Goal: Task Accomplishment & Management: Manage account settings

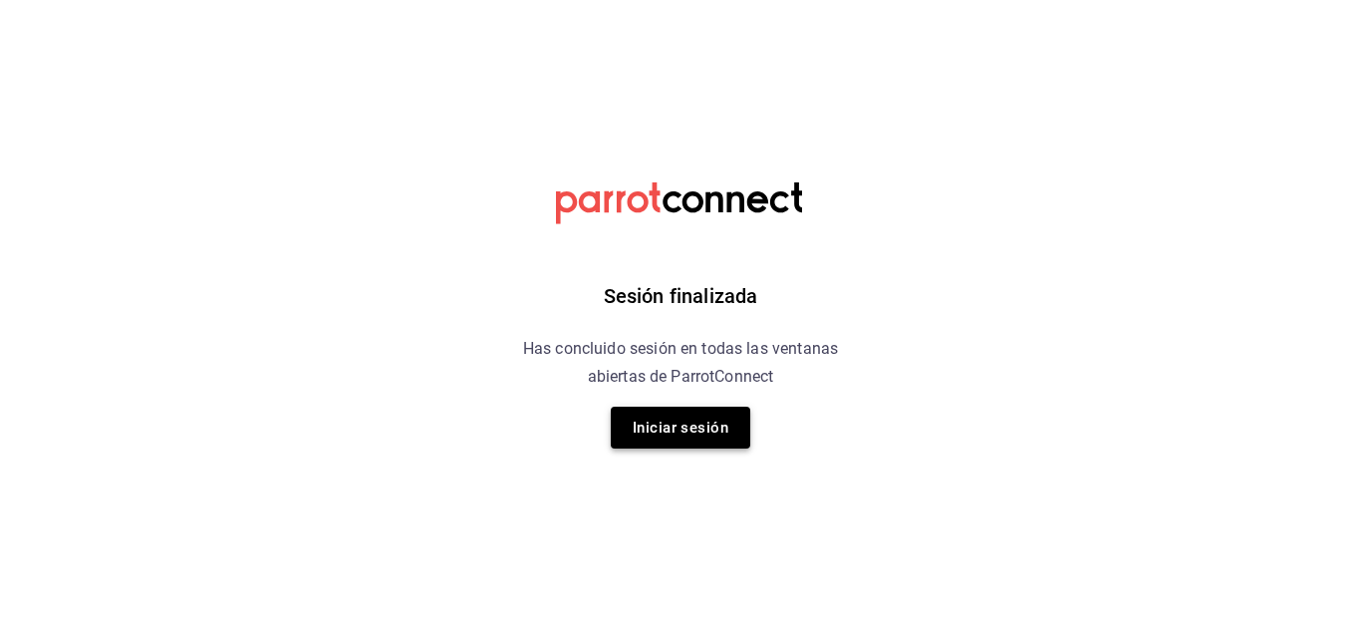
click at [681, 444] on button "Iniciar sesión" at bounding box center [680, 427] width 139 height 42
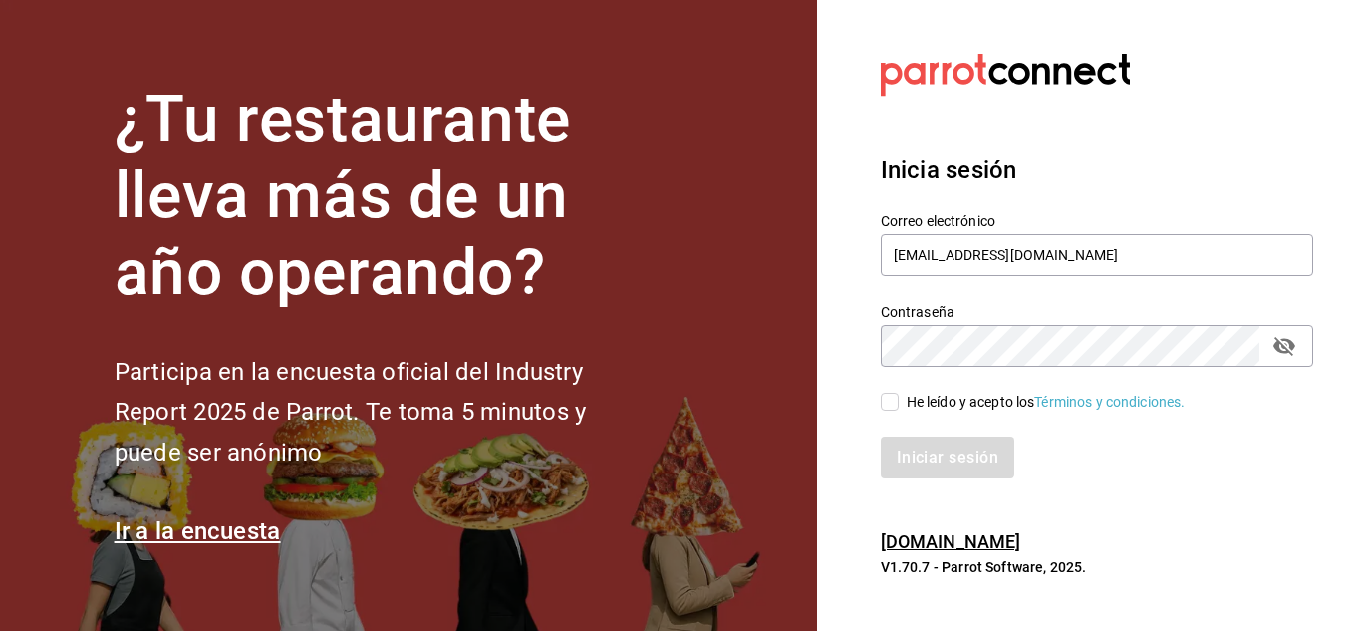
click at [899, 403] on span "He leído y acepto los Términos y condiciones." at bounding box center [1042, 402] width 287 height 21
click at [899, 403] on input "He leído y acepto los Términos y condiciones." at bounding box center [890, 402] width 18 height 18
checkbox input "true"
click at [925, 456] on button "Iniciar sesión" at bounding box center [948, 457] width 135 height 42
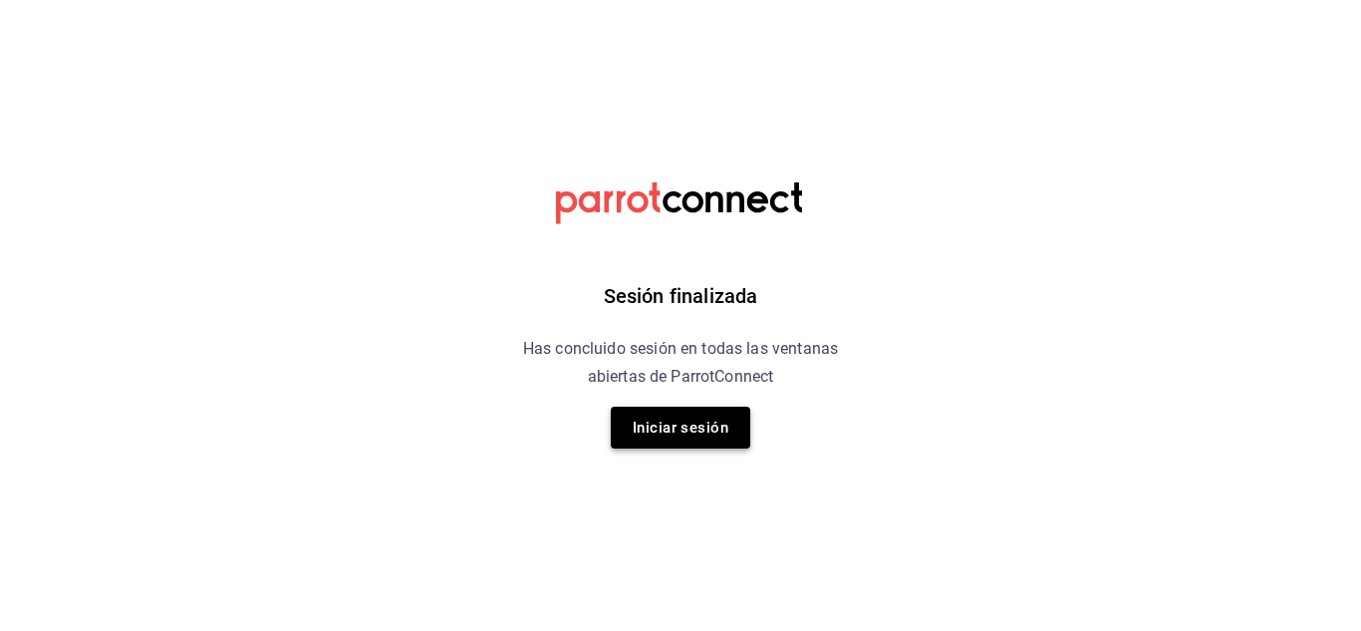
click at [669, 426] on button "Iniciar sesión" at bounding box center [680, 427] width 139 height 42
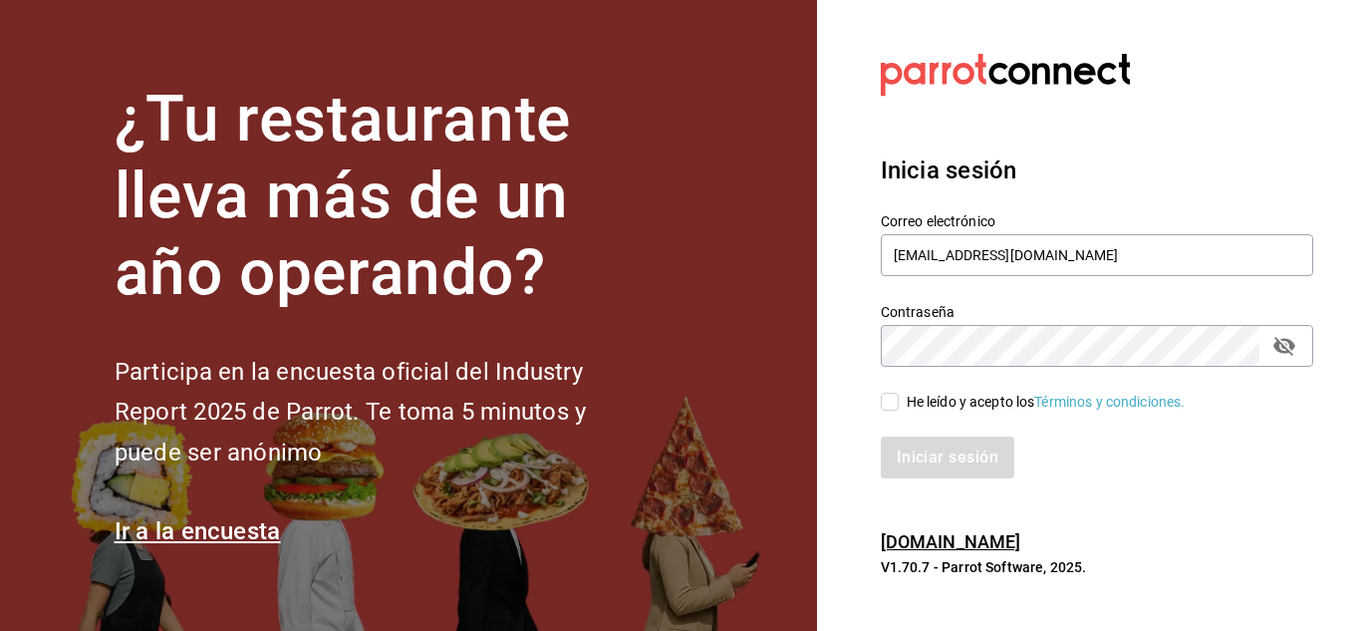
click at [890, 406] on input "He leído y acepto los Términos y condiciones." at bounding box center [890, 402] width 18 height 18
checkbox input "true"
click at [915, 462] on button "Iniciar sesión" at bounding box center [948, 457] width 135 height 42
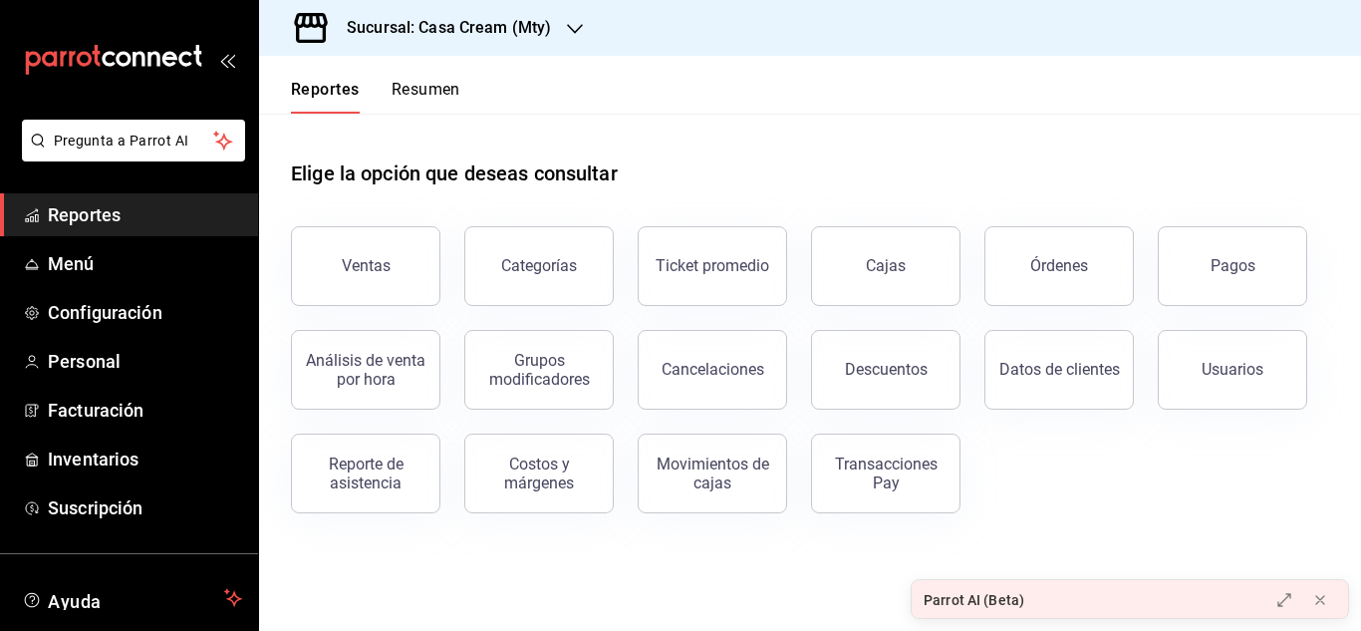
click at [512, 32] on h3 "Sucursal: Casa Cream (Mty)" at bounding box center [441, 28] width 220 height 24
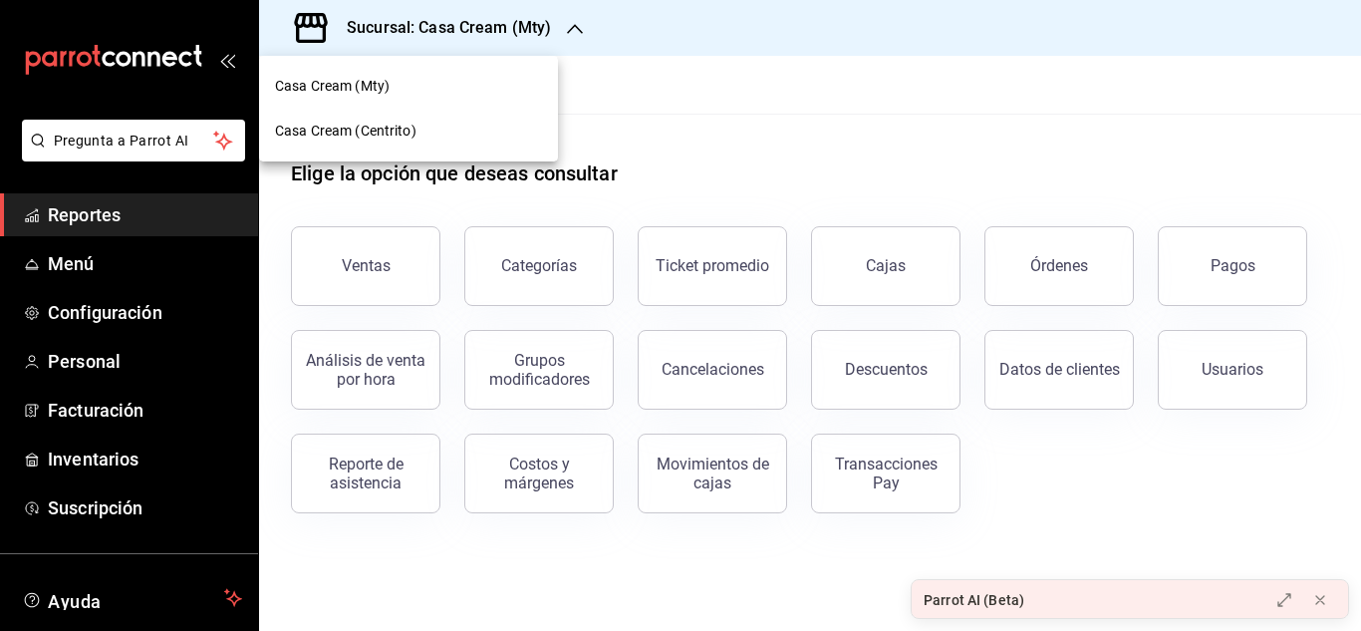
click at [72, 354] on div at bounding box center [680, 315] width 1361 height 631
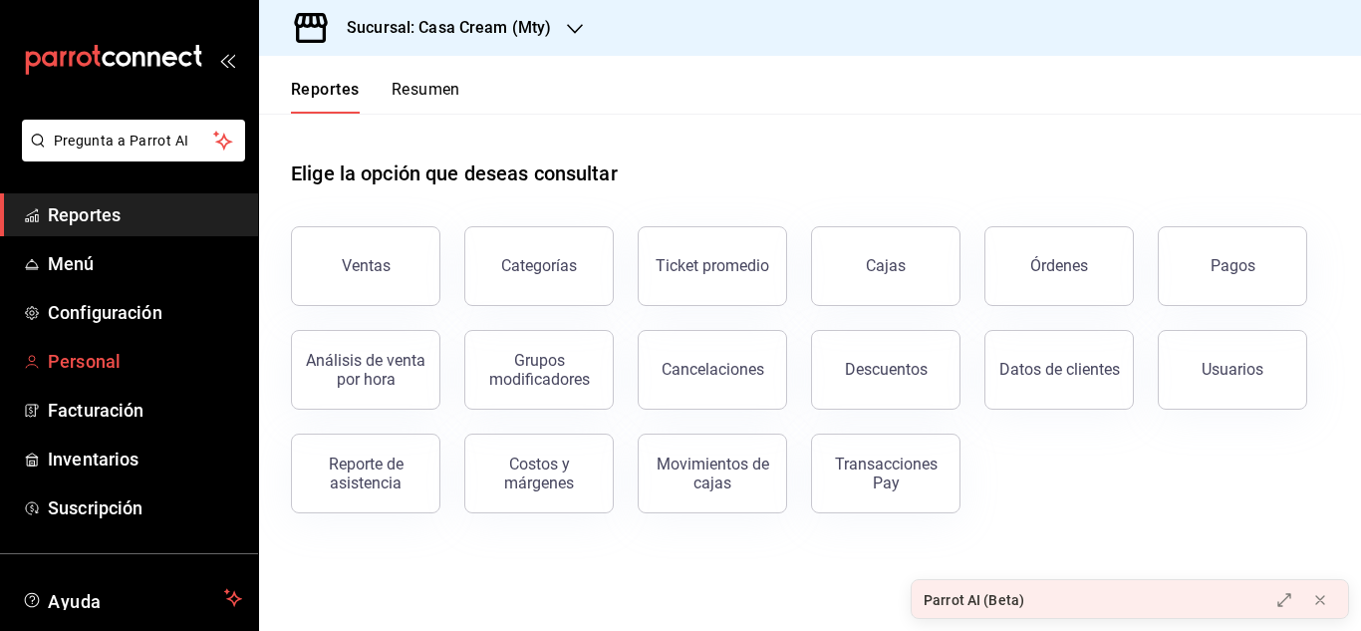
click at [77, 360] on span "Personal" at bounding box center [145, 361] width 194 height 27
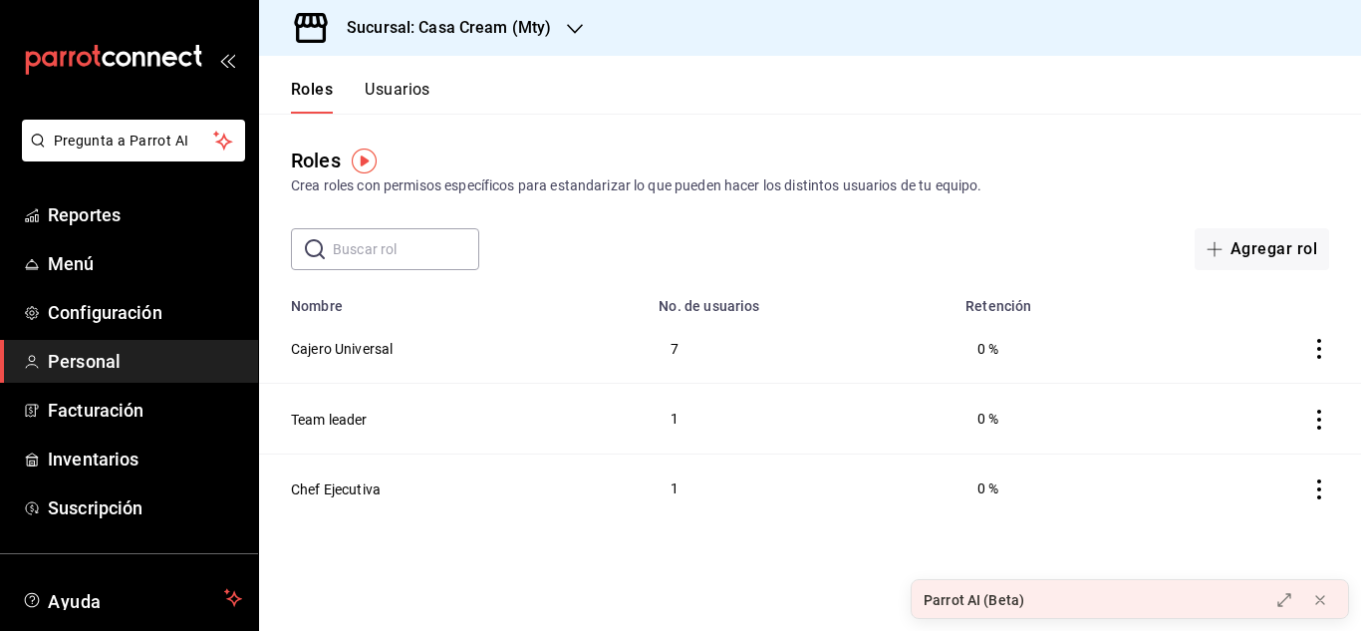
click at [908, 152] on div "Roles Crea roles con permisos específicos para estandarizar lo que pueden hacer…" at bounding box center [810, 170] width 1102 height 51
click at [561, 22] on div "Sucursal: Casa Cream (Mty)" at bounding box center [433, 28] width 316 height 56
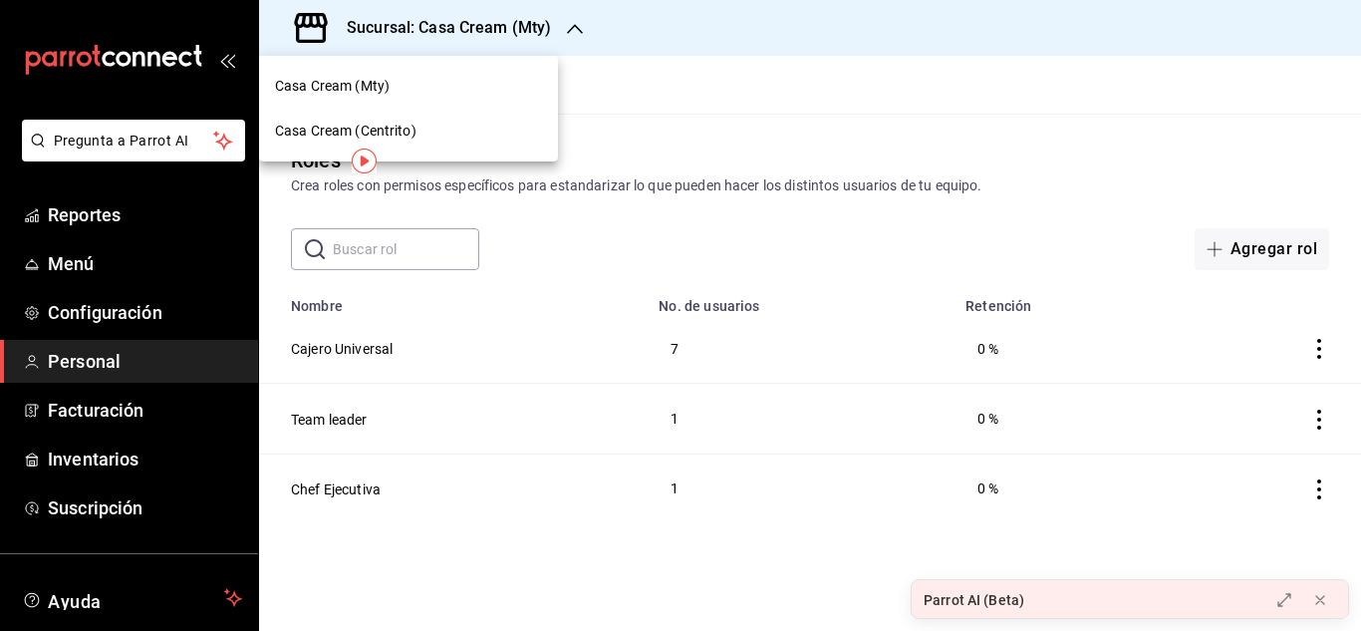
click at [360, 120] on div "Casa Cream (Centrito)" at bounding box center [408, 131] width 299 height 45
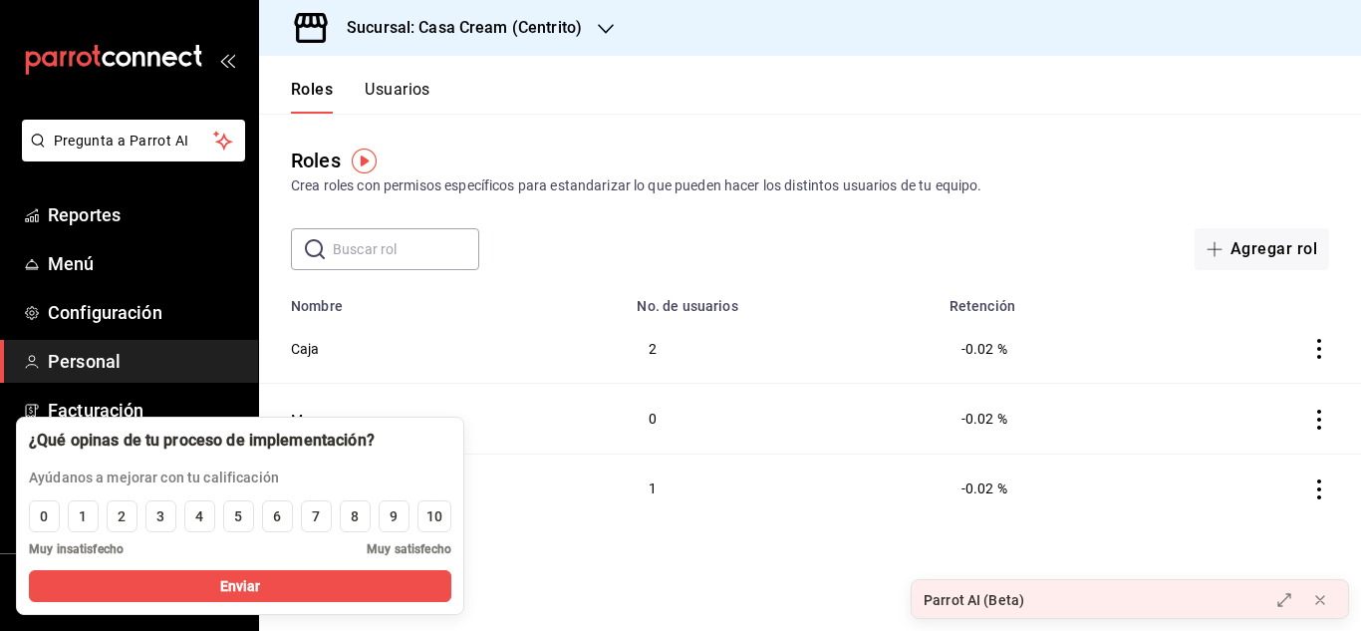
click at [590, 572] on main "Roles Crea roles con permisos específicos para estandarizar lo que pueden hacer…" at bounding box center [810, 372] width 1102 height 517
click at [1329, 604] on button at bounding box center [1320, 600] width 32 height 32
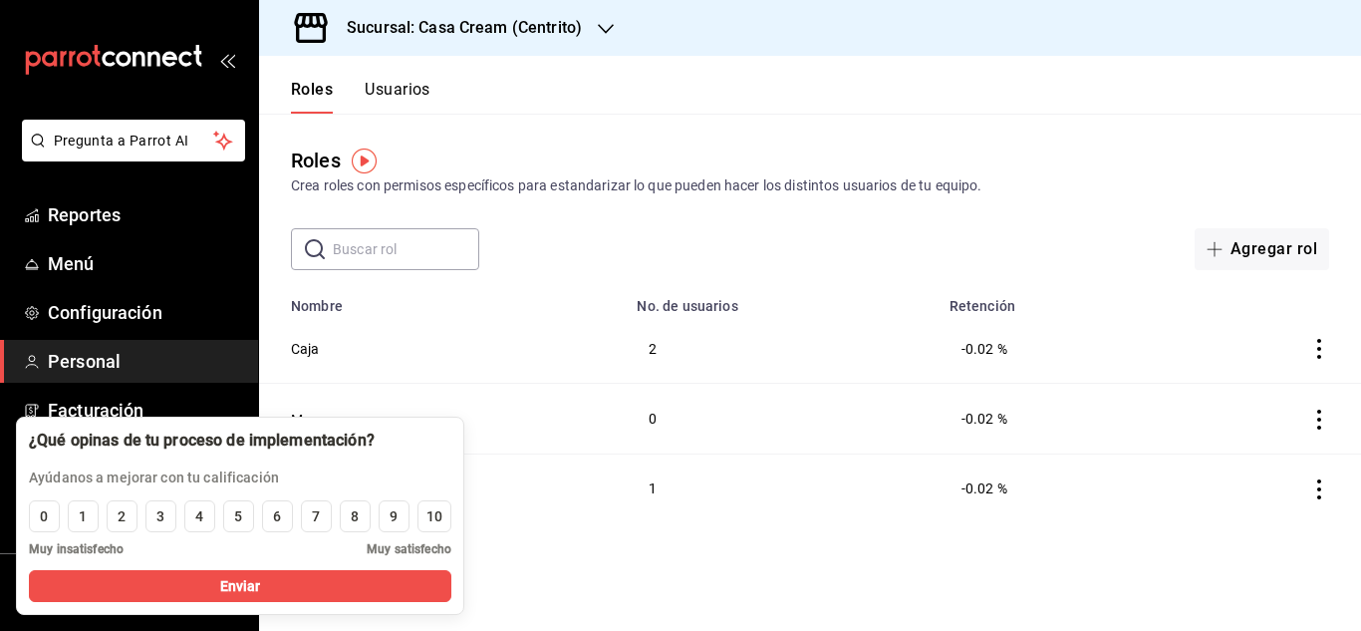
click at [392, 88] on button "Usuarios" at bounding box center [398, 97] width 66 height 34
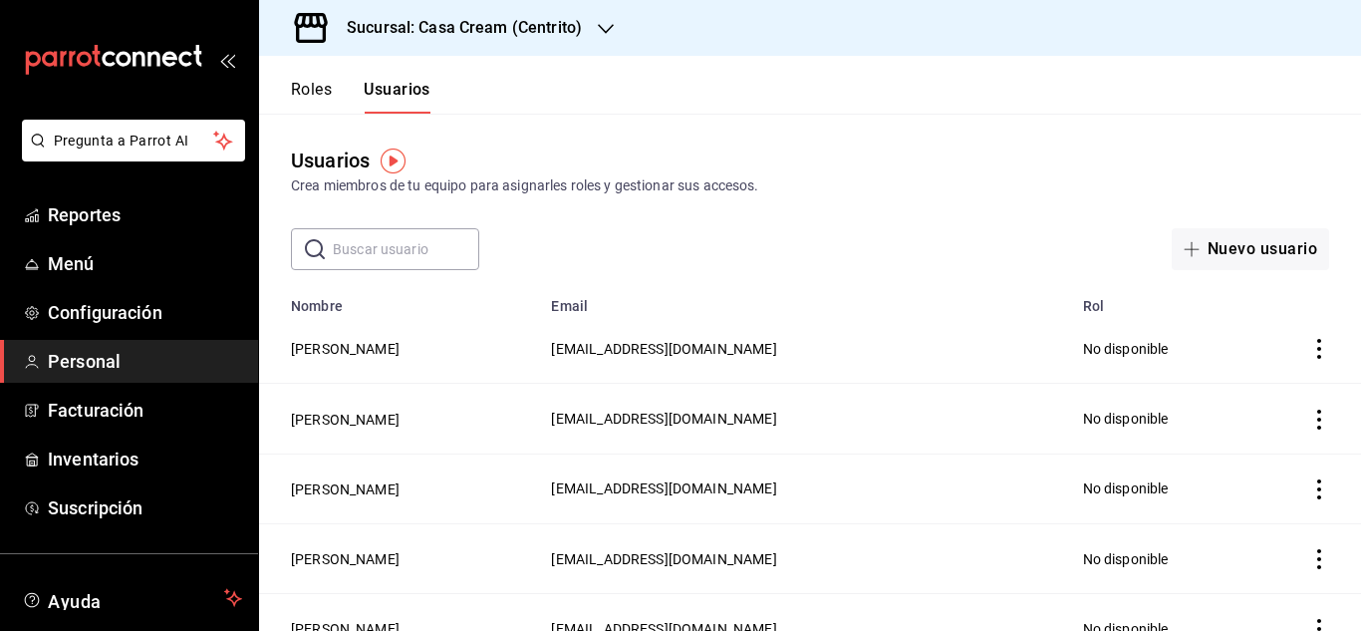
click at [1309, 350] on icon "actions" at bounding box center [1319, 349] width 20 height 20
drag, startPoint x: 1358, startPoint y: 244, endPoint x: 1345, endPoint y: 370, distance: 126.2
click at [1345, 370] on div at bounding box center [680, 315] width 1361 height 631
click at [1239, 132] on div "Usuarios Crea miembros de tu equipo para asignarles roles y gestionar sus acces…" at bounding box center [810, 192] width 1102 height 156
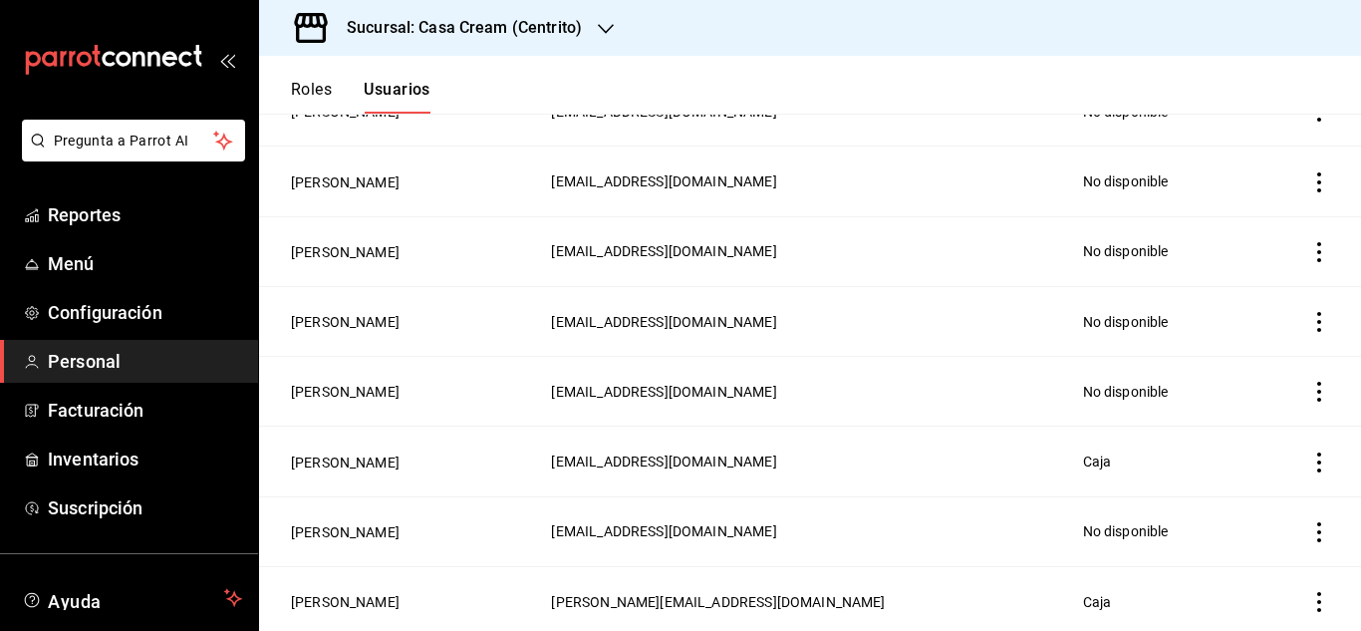
scroll to position [239, 0]
click at [400, 520] on button "Irene Yamile Mendoza Hernandez" at bounding box center [345, 530] width 109 height 20
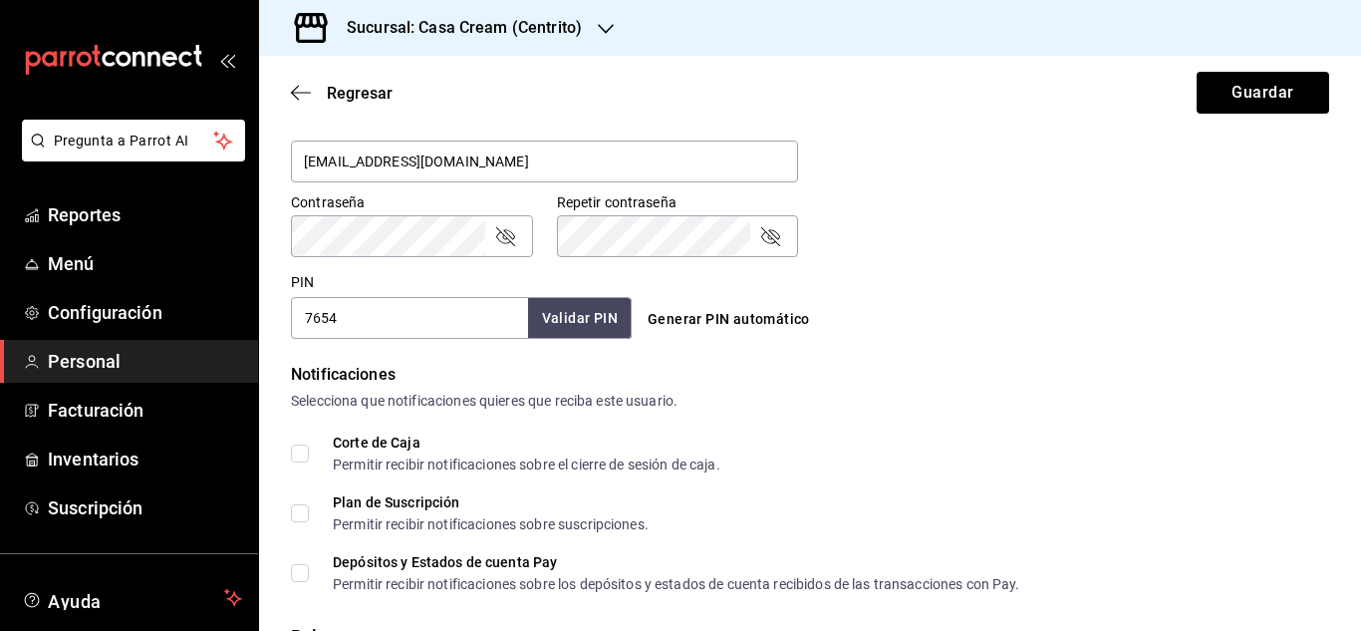
scroll to position [961, 0]
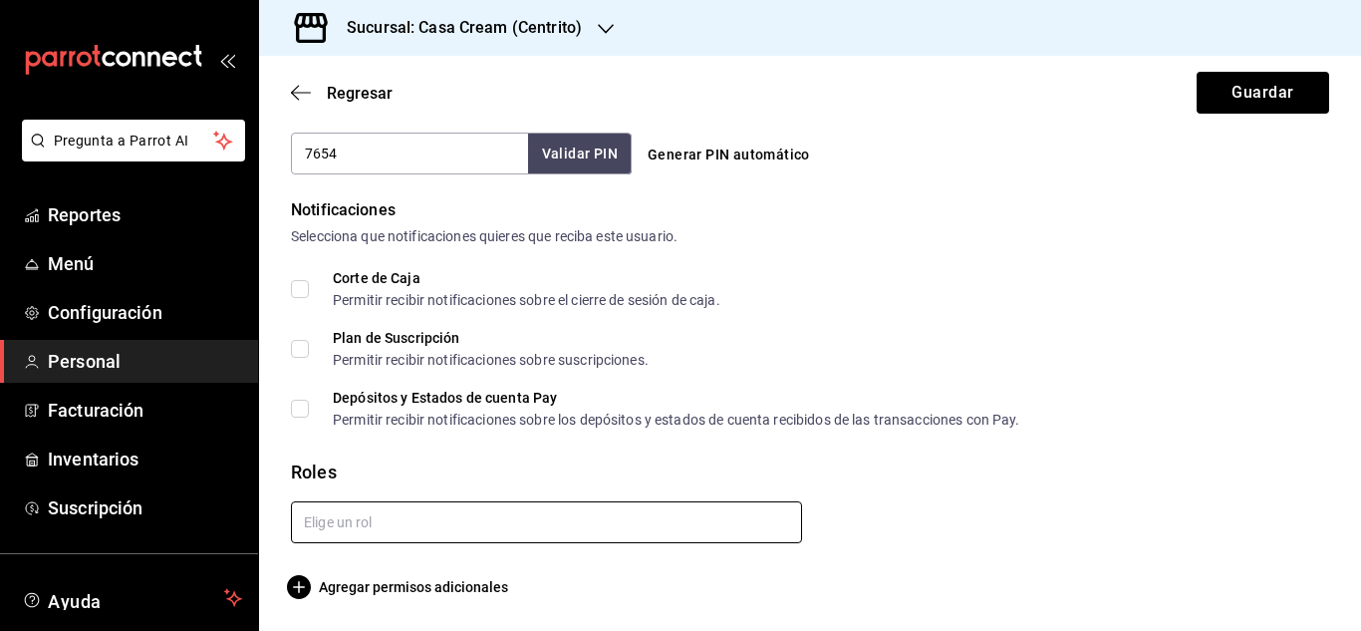
click at [530, 517] on input "text" at bounding box center [546, 522] width 511 height 42
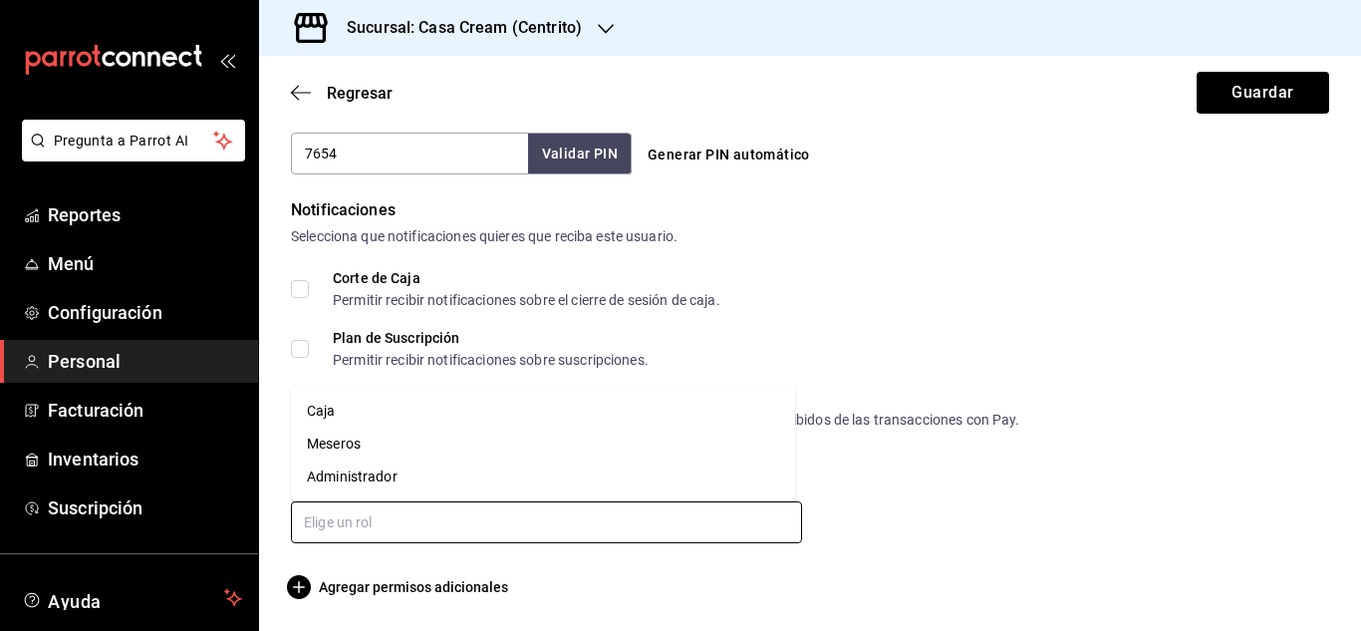
click at [317, 418] on li "Caja" at bounding box center [543, 411] width 504 height 33
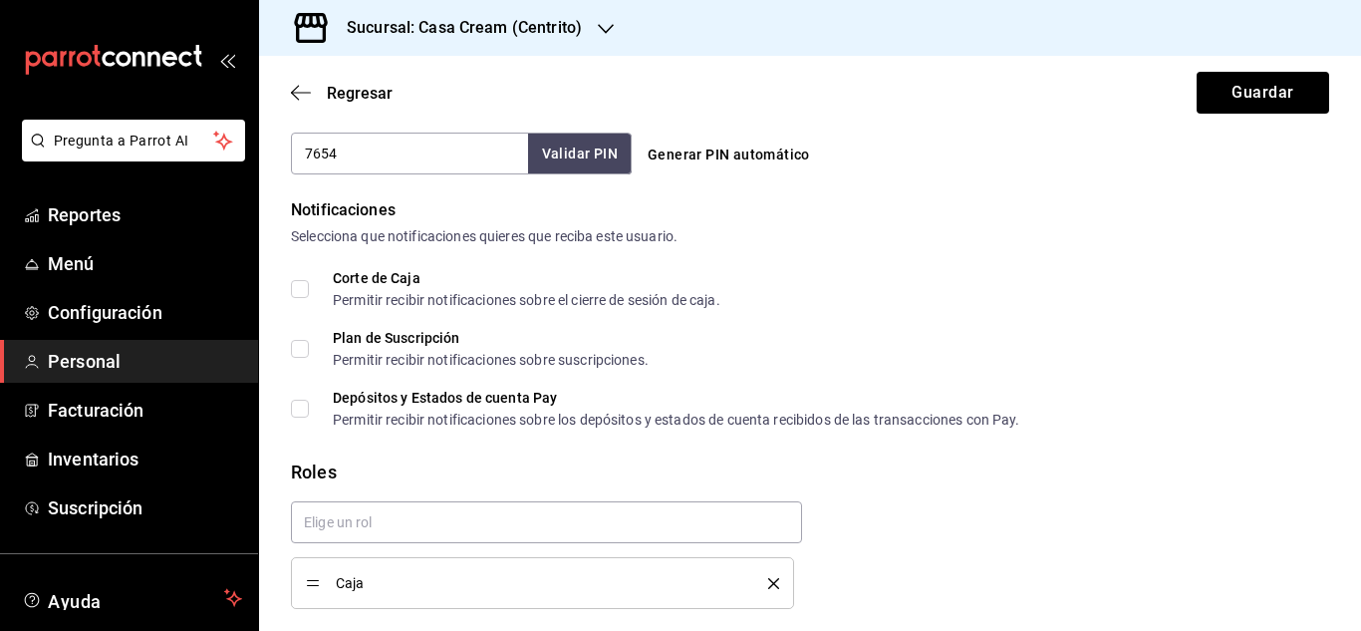
click at [1260, 116] on div "Regresar Guardar" at bounding box center [810, 93] width 1102 height 74
click at [1236, 91] on button "Guardar" at bounding box center [1263, 93] width 133 height 42
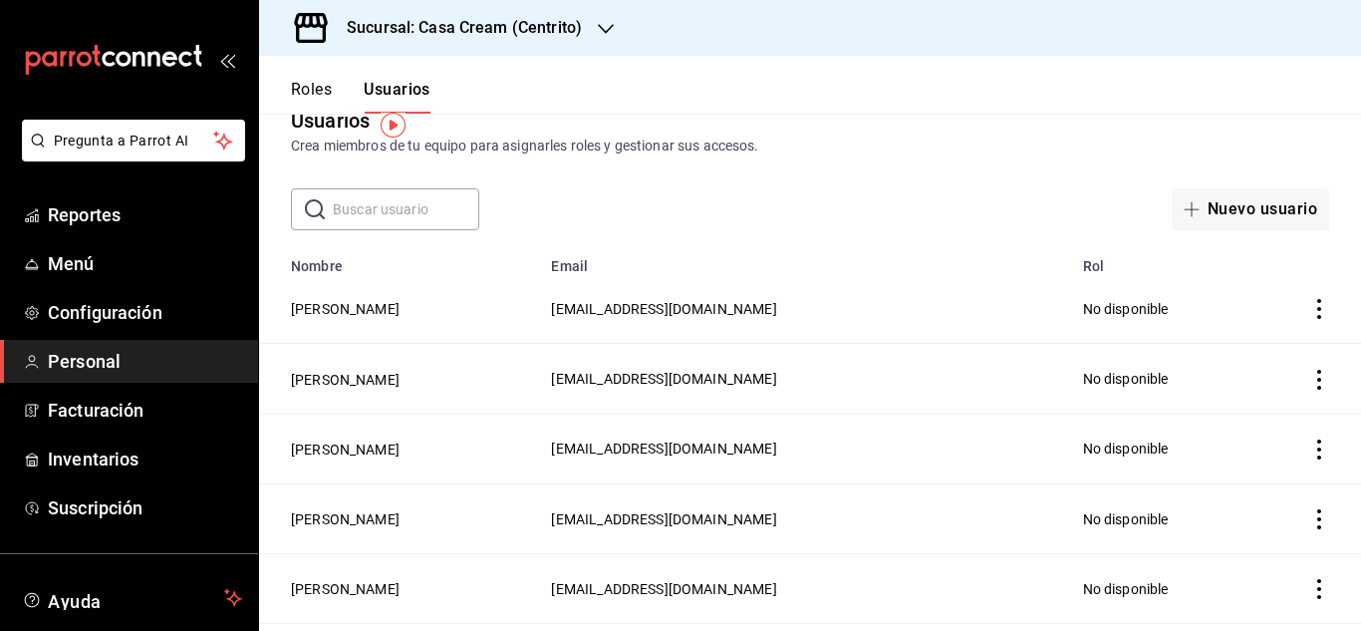
scroll to position [34, 0]
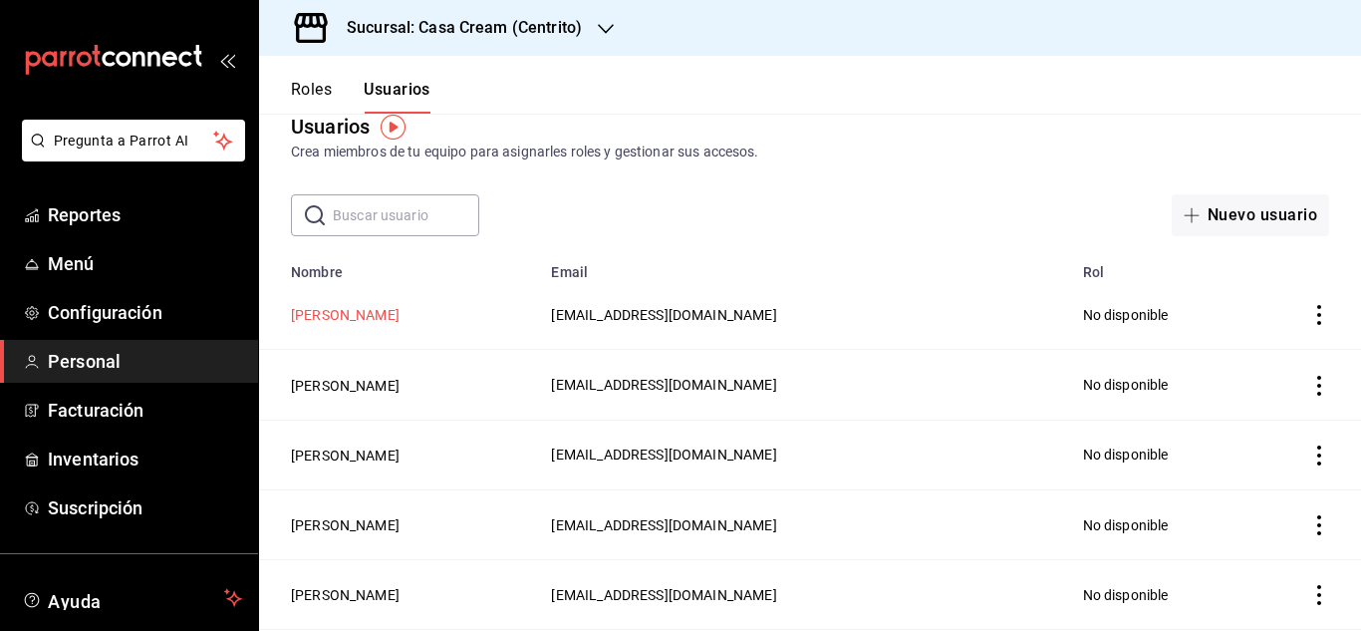
click at [343, 312] on button "Valeria Treviño" at bounding box center [345, 315] width 109 height 20
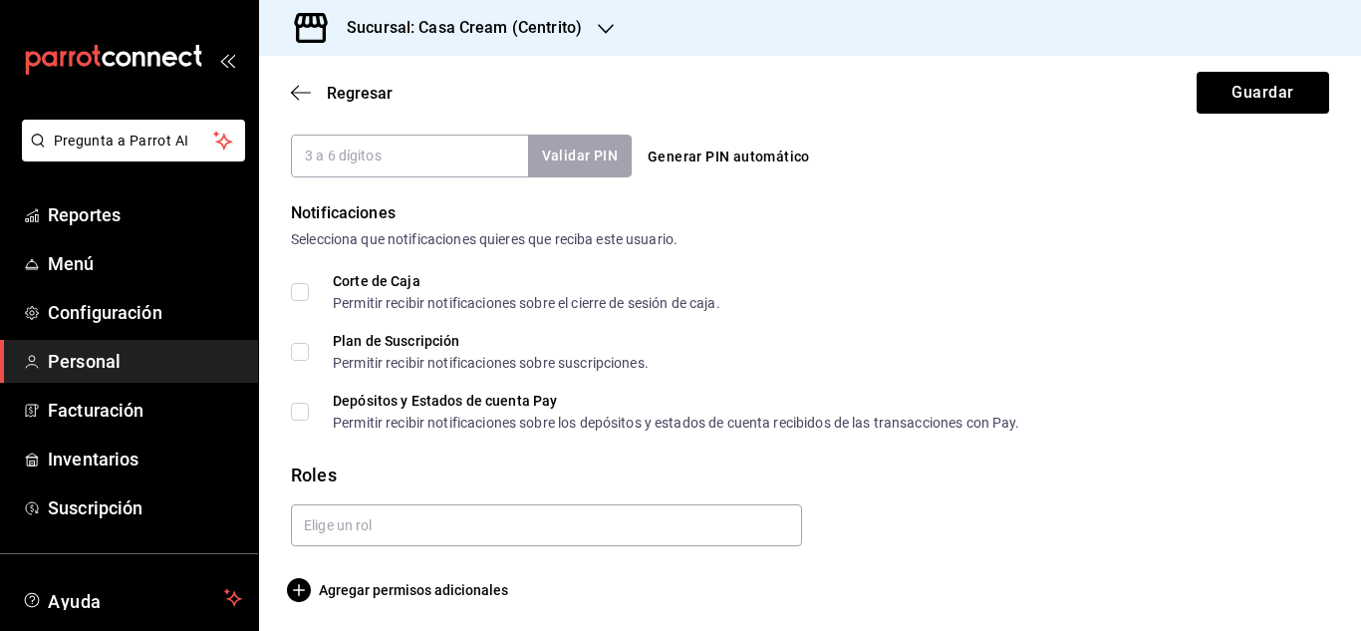
scroll to position [976, 0]
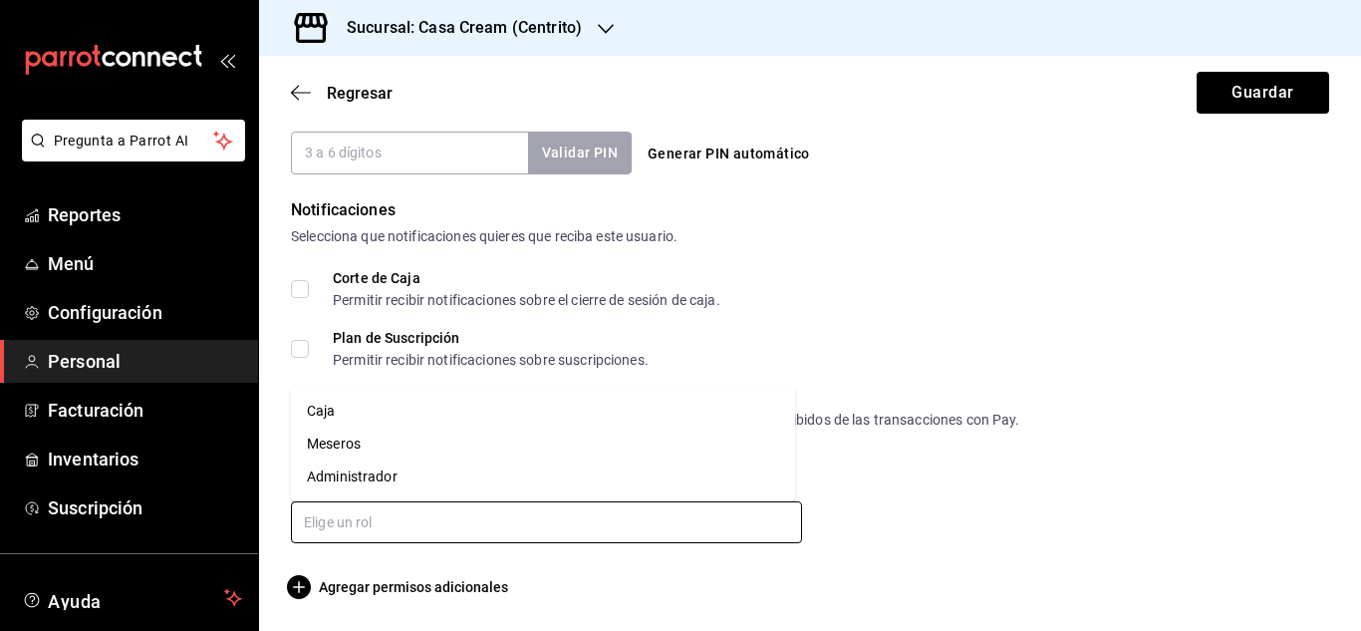
click at [537, 534] on input "text" at bounding box center [546, 522] width 511 height 42
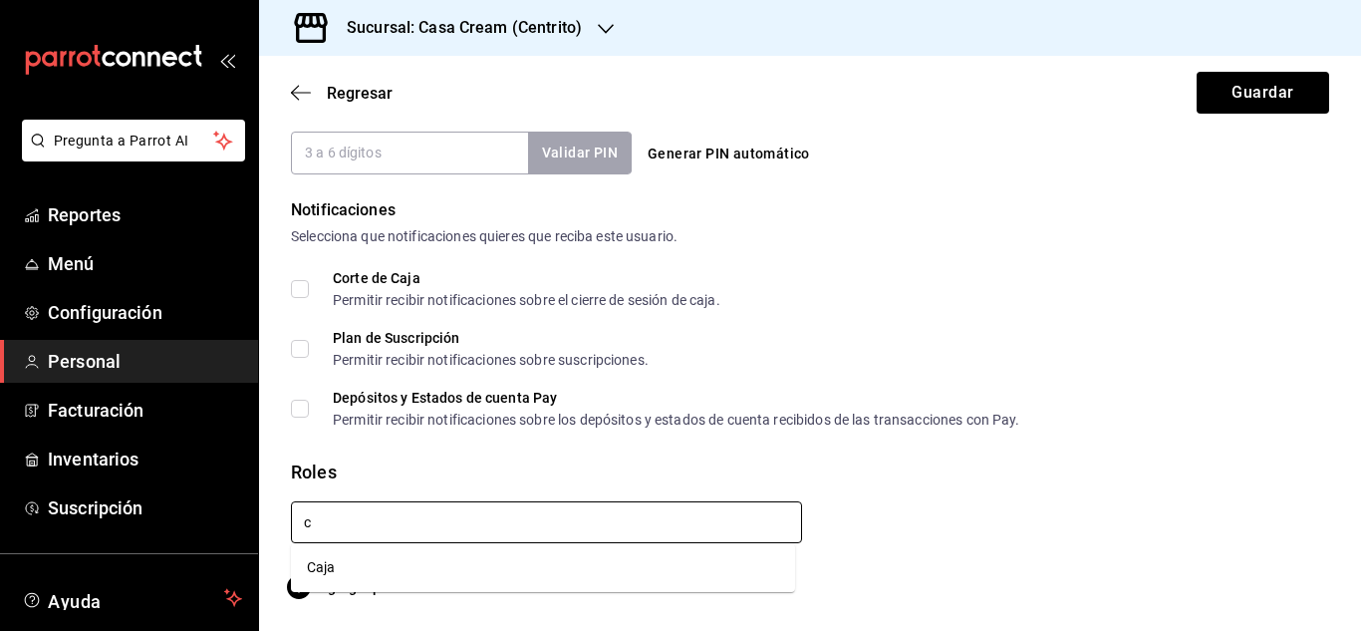
type input "ca"
click at [348, 569] on li "Caja" at bounding box center [543, 567] width 504 height 33
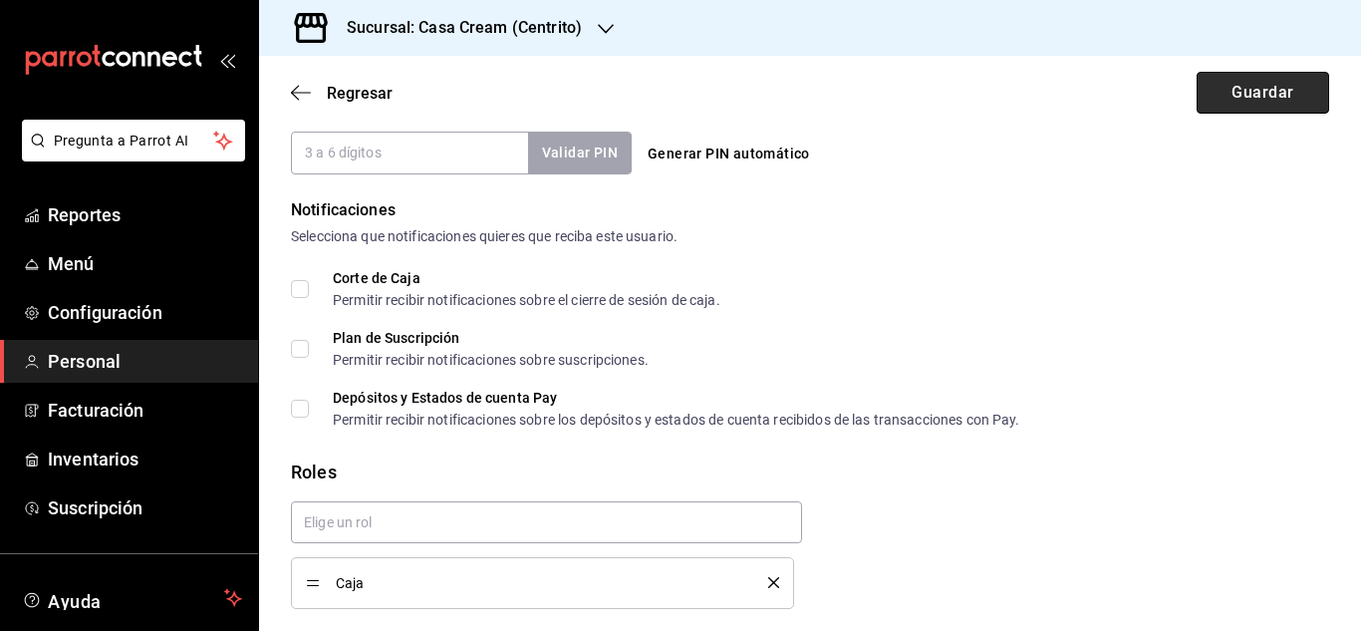
checkbox input "true"
click at [1270, 102] on button "Guardar" at bounding box center [1263, 93] width 133 height 42
type input "99999"
click at [1210, 104] on button "Guardar" at bounding box center [1263, 93] width 133 height 42
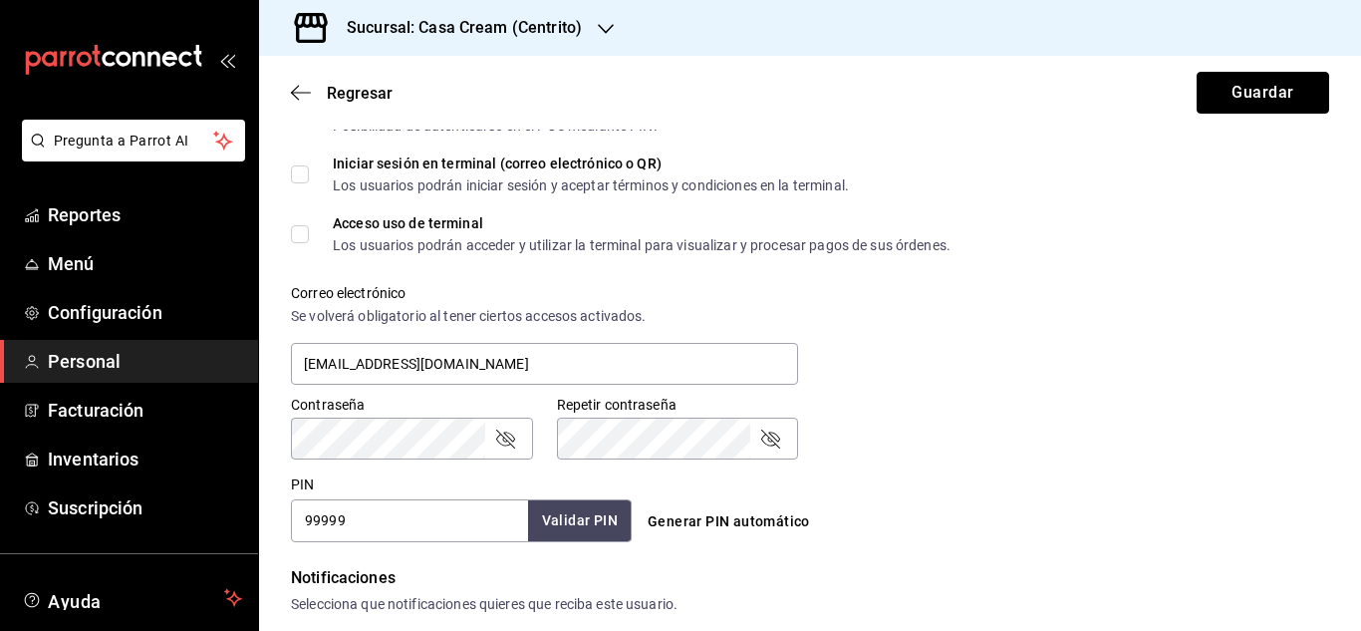
scroll to position [606, 0]
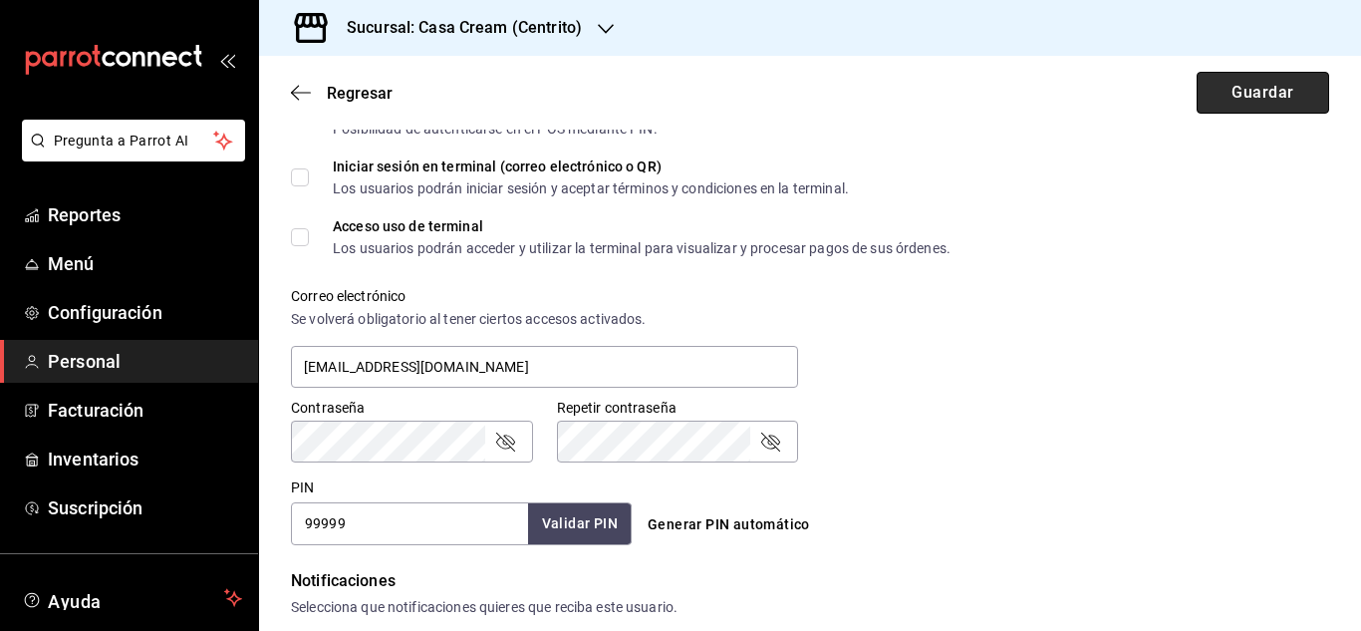
click at [1226, 82] on button "Guardar" at bounding box center [1263, 93] width 133 height 42
click at [1226, 89] on button "Guardar" at bounding box center [1263, 93] width 133 height 42
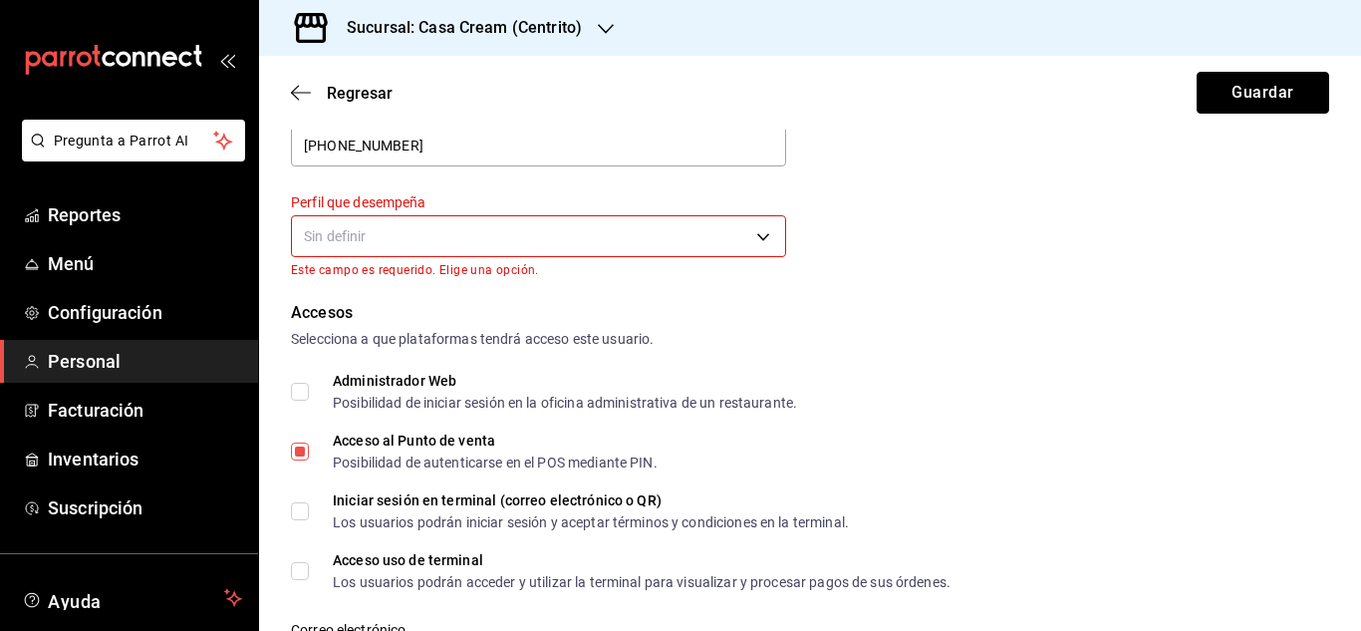
scroll to position [263, 0]
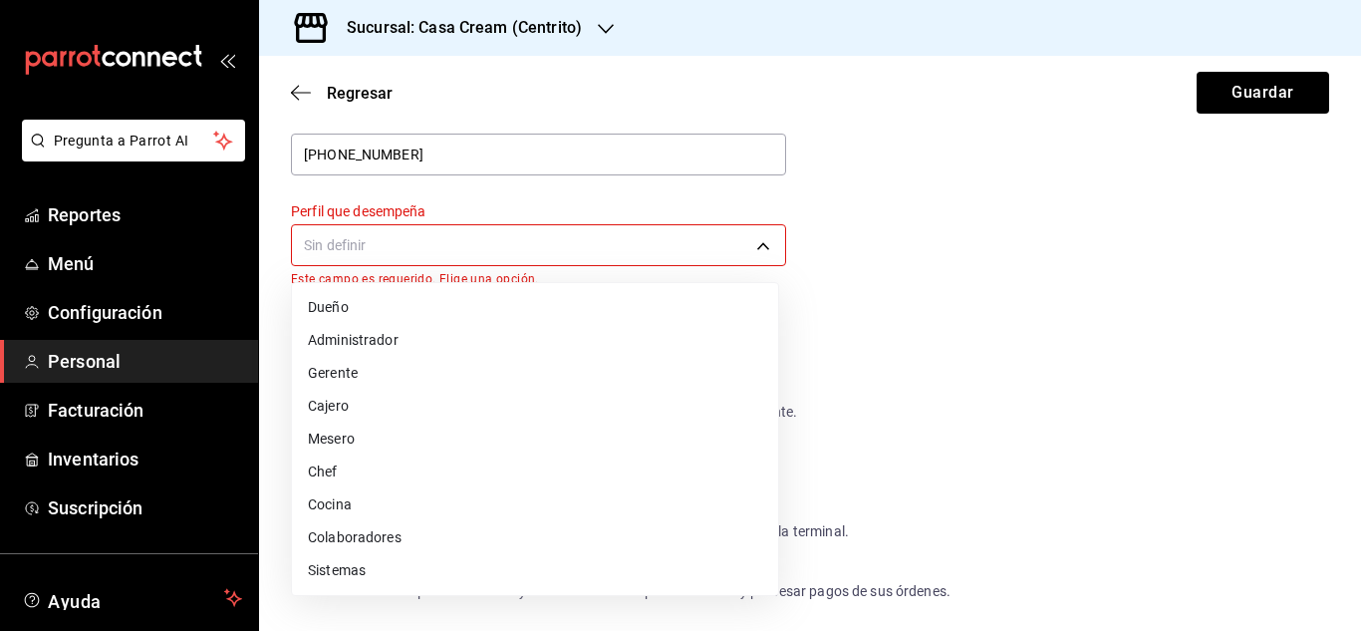
click at [508, 251] on body "Pregunta a Parrot AI Reportes Menú Configuración Personal Facturación Inventari…" at bounding box center [680, 315] width 1361 height 631
click at [325, 401] on li "Cajero" at bounding box center [535, 406] width 486 height 33
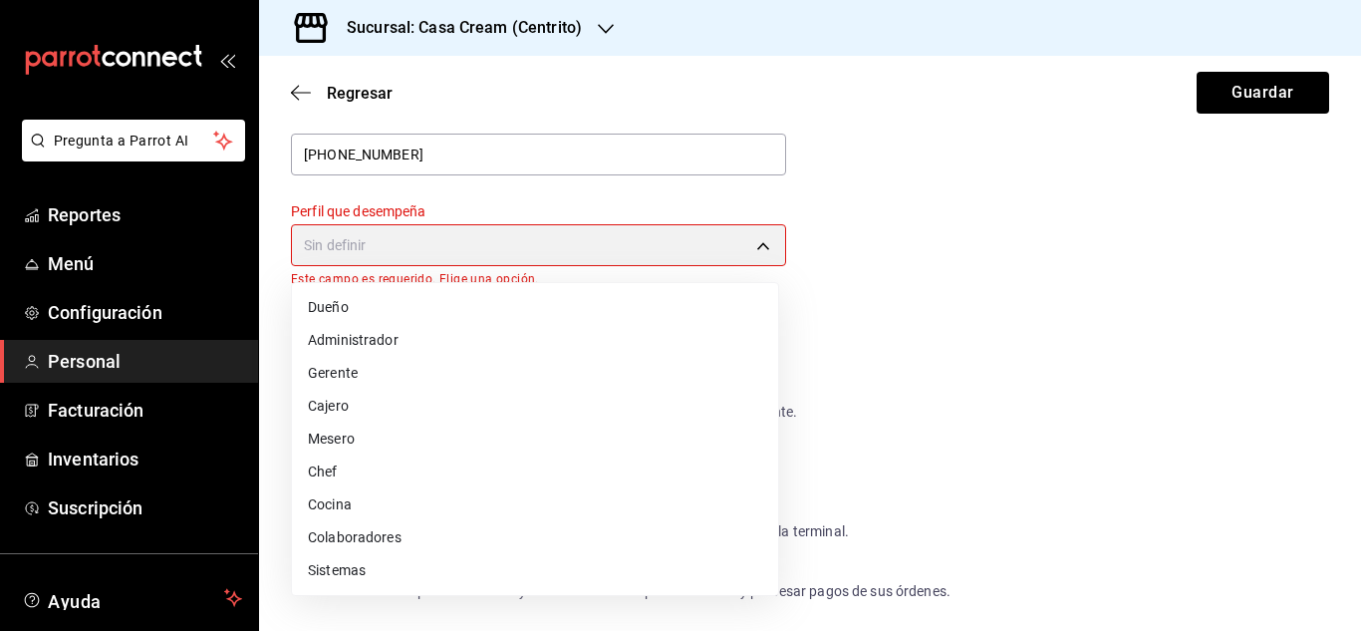
type input "CASHIER"
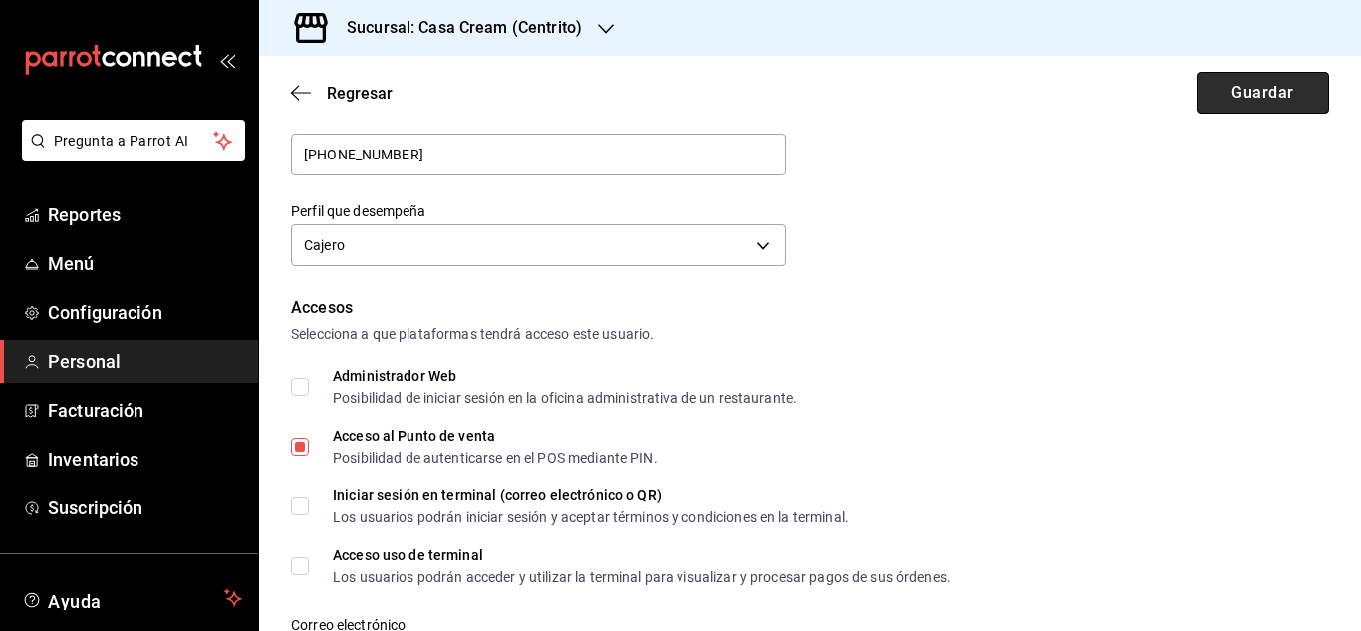
click at [1248, 95] on button "Guardar" at bounding box center [1263, 93] width 133 height 42
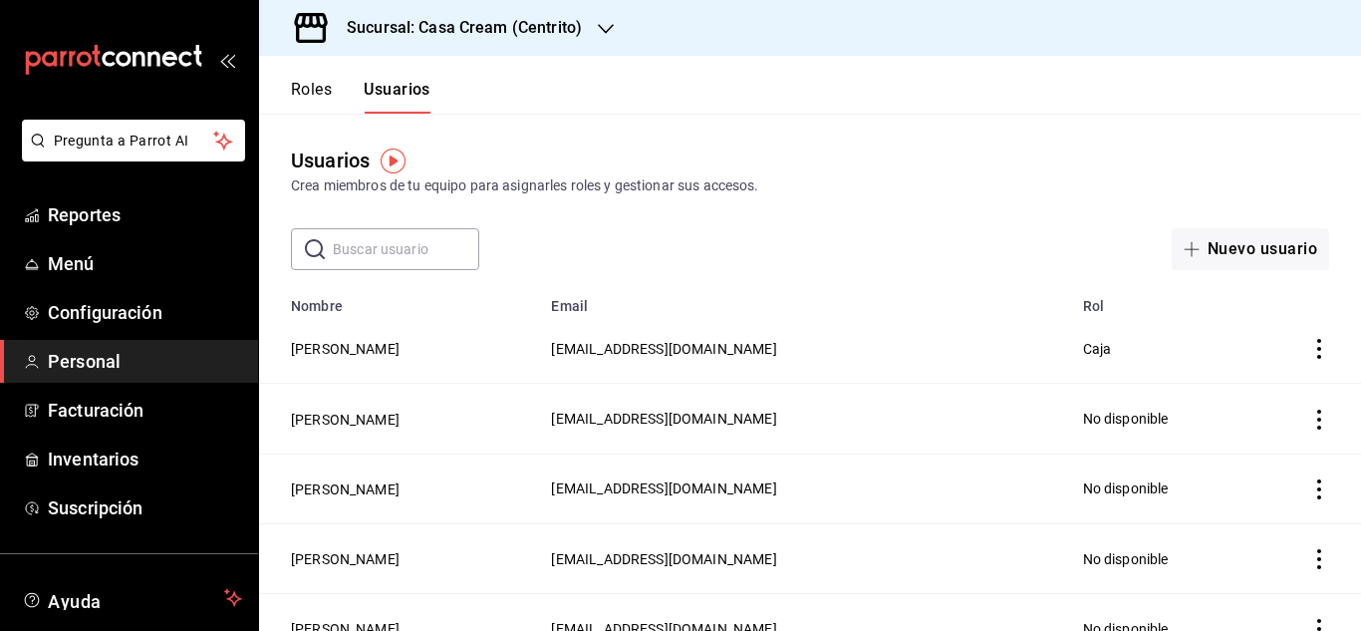
click at [1309, 485] on icon "actions" at bounding box center [1319, 489] width 20 height 20
click at [318, 493] on div at bounding box center [680, 315] width 1361 height 631
click at [326, 488] on button "Ivan Gallegos" at bounding box center [345, 489] width 109 height 20
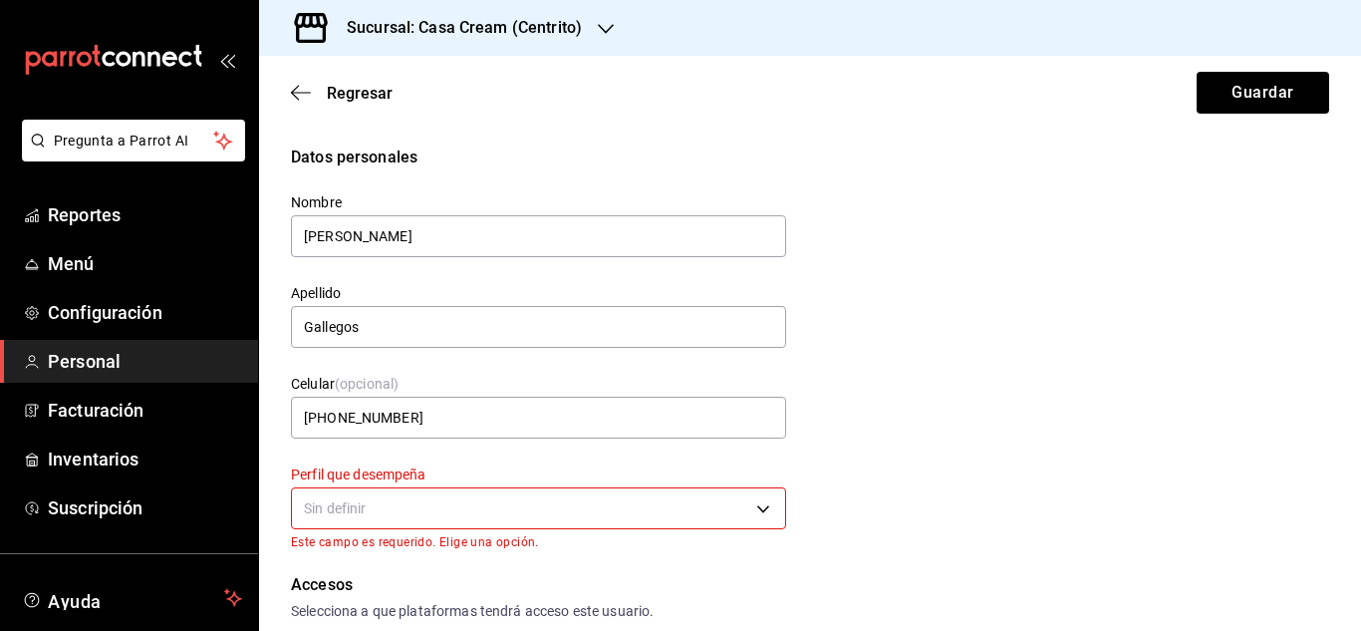
click at [445, 515] on body "Pregunta a Parrot AI Reportes Menú Configuración Personal Facturación Inventari…" at bounding box center [680, 315] width 1361 height 631
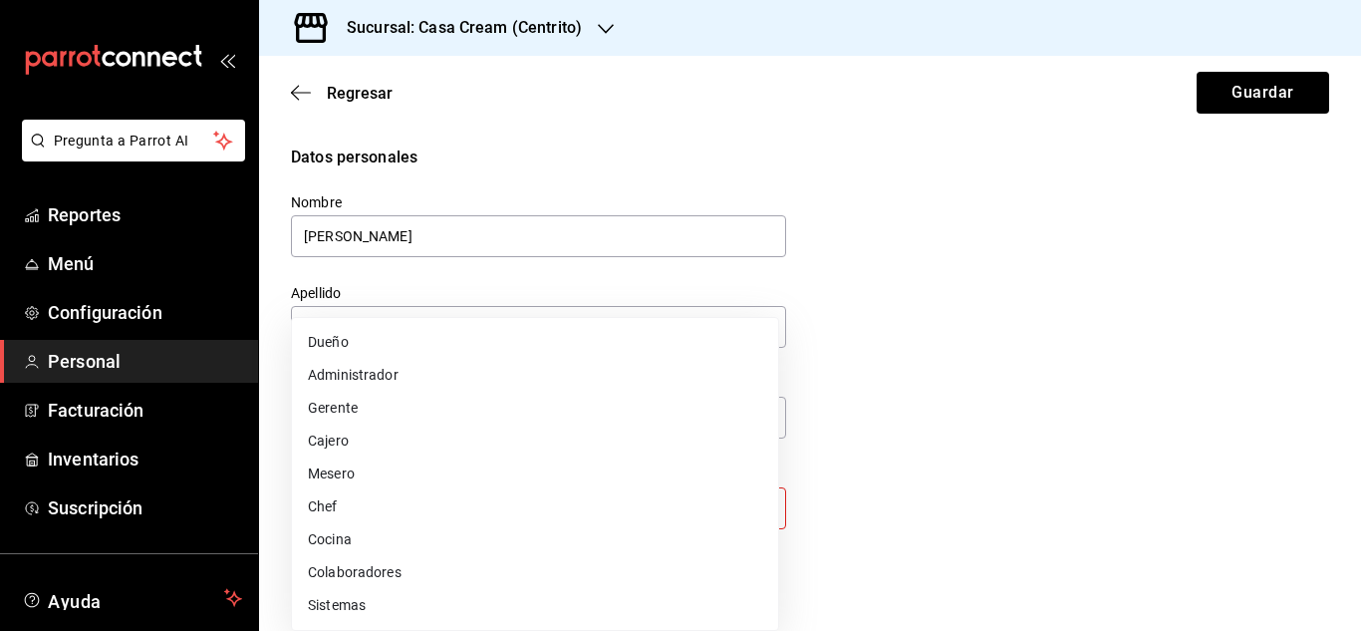
click at [324, 437] on li "Cajero" at bounding box center [535, 440] width 486 height 33
type input "CASHIER"
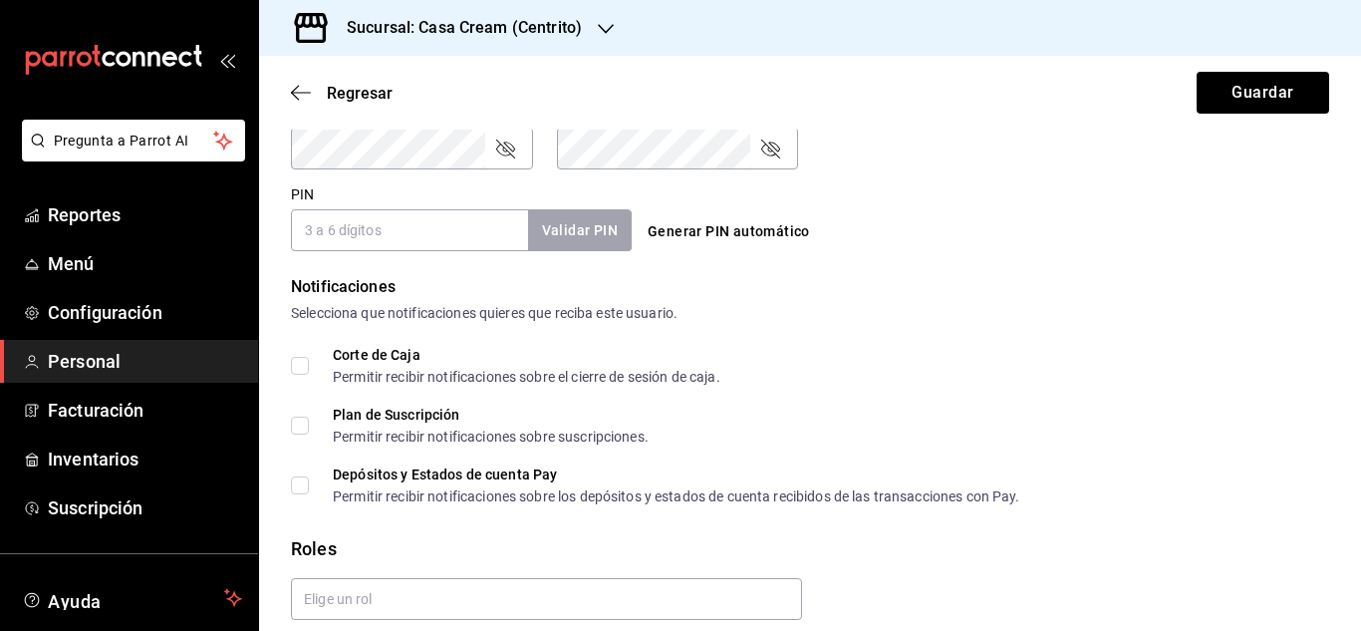
scroll to position [961, 0]
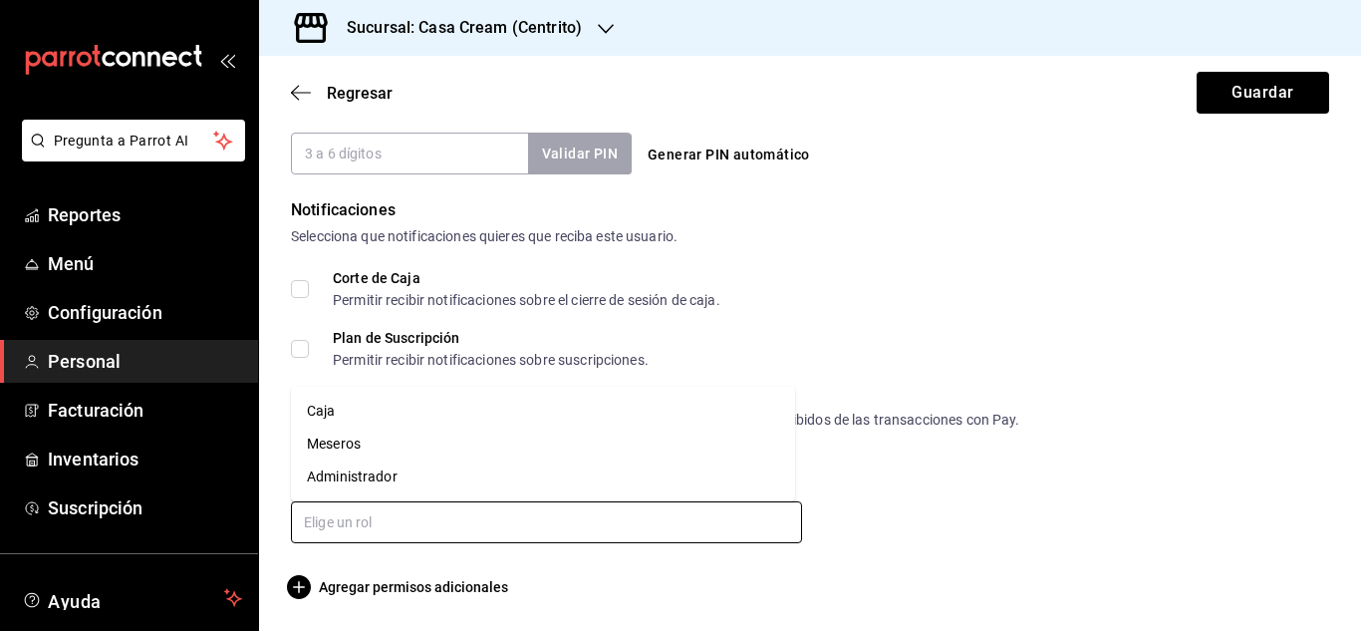
click at [776, 510] on input "text" at bounding box center [546, 522] width 511 height 42
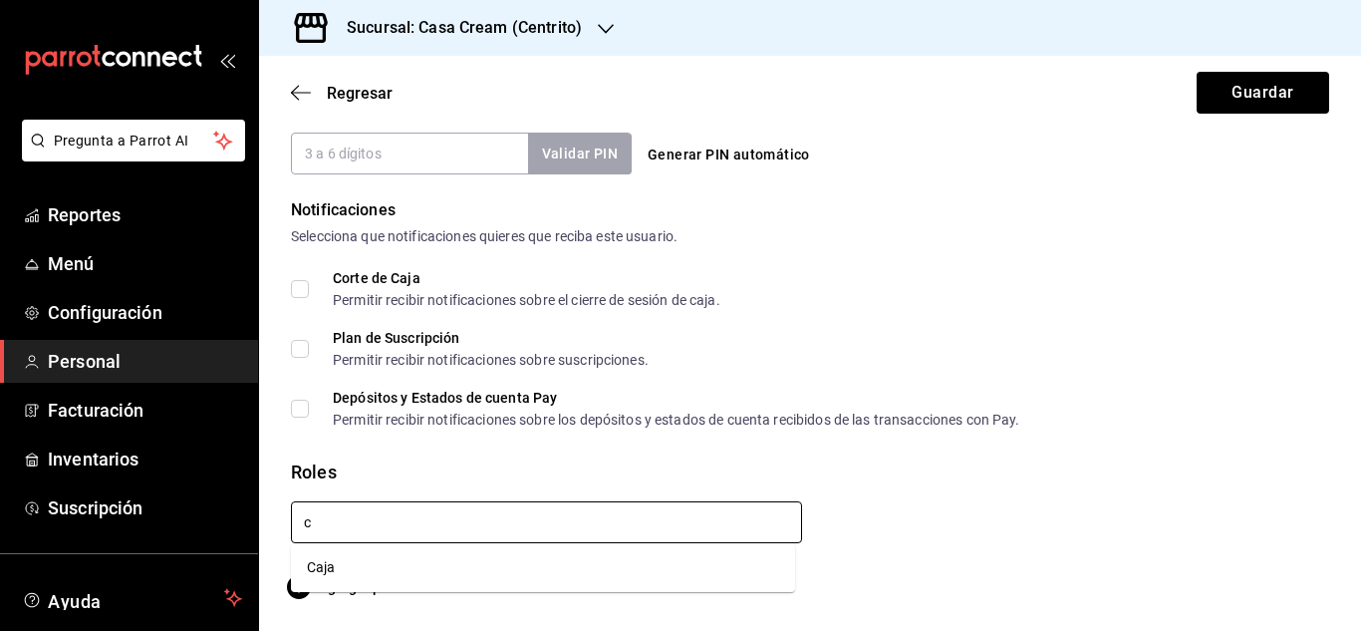
type input "ca"
click at [497, 580] on li "Caja" at bounding box center [543, 567] width 504 height 33
checkbox input "true"
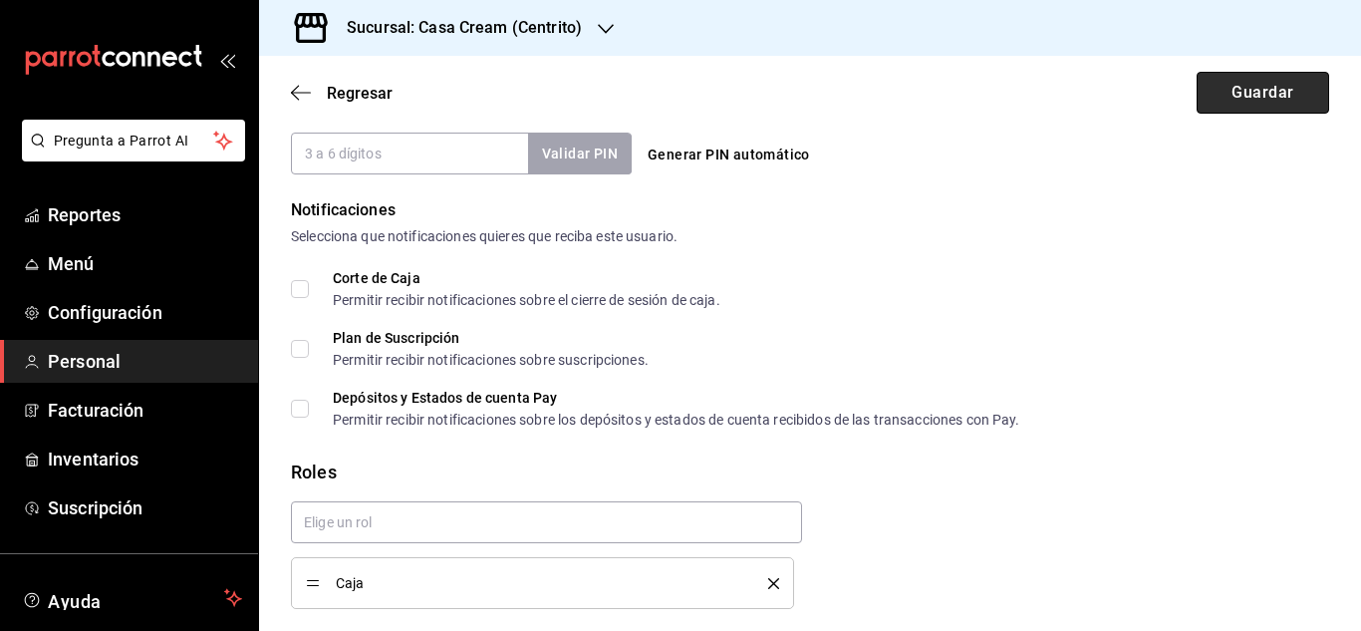
click at [1303, 102] on button "Guardar" at bounding box center [1263, 93] width 133 height 42
type input "6665"
click at [1250, 96] on button "Guardar" at bounding box center [1263, 93] width 133 height 42
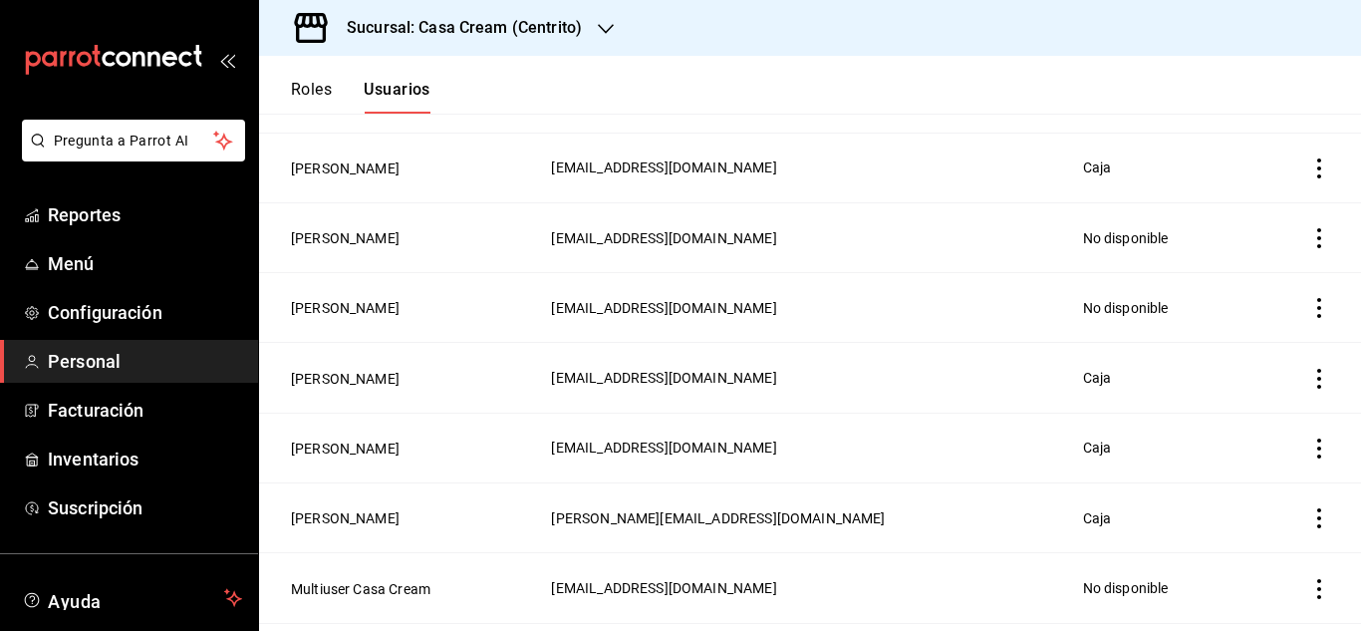
scroll to position [300, 0]
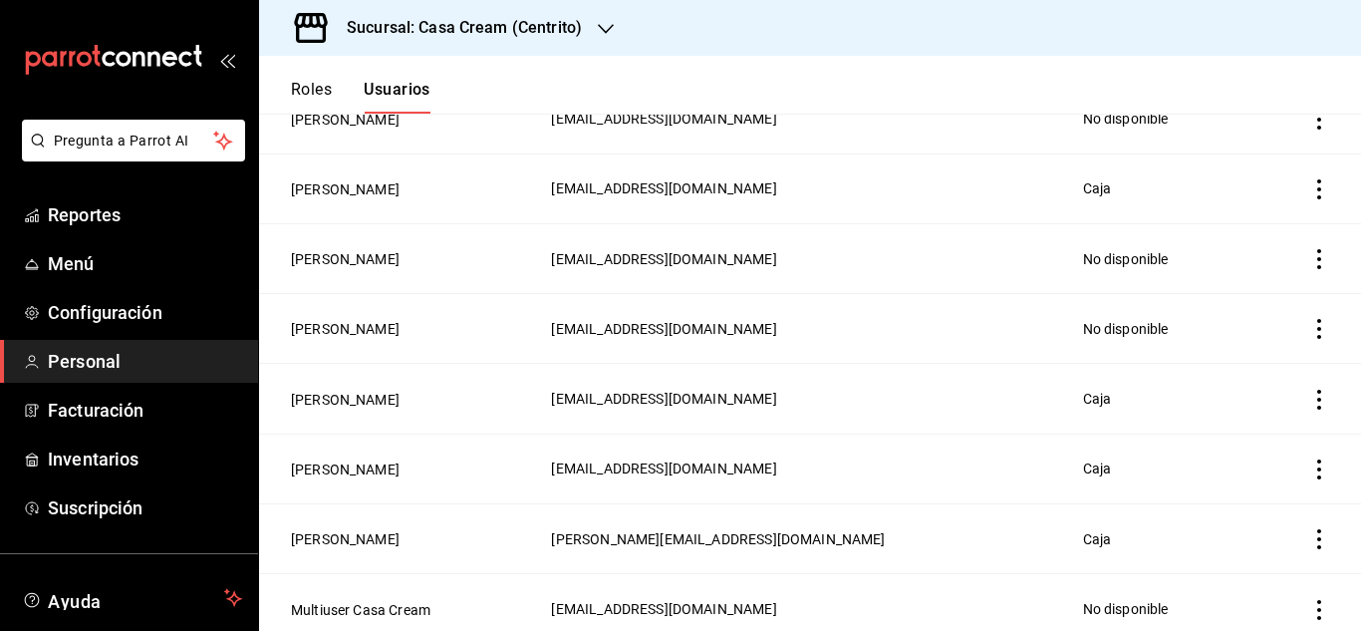
click at [538, 13] on div "Sucursal: Casa Cream (Centrito)" at bounding box center [448, 28] width 347 height 56
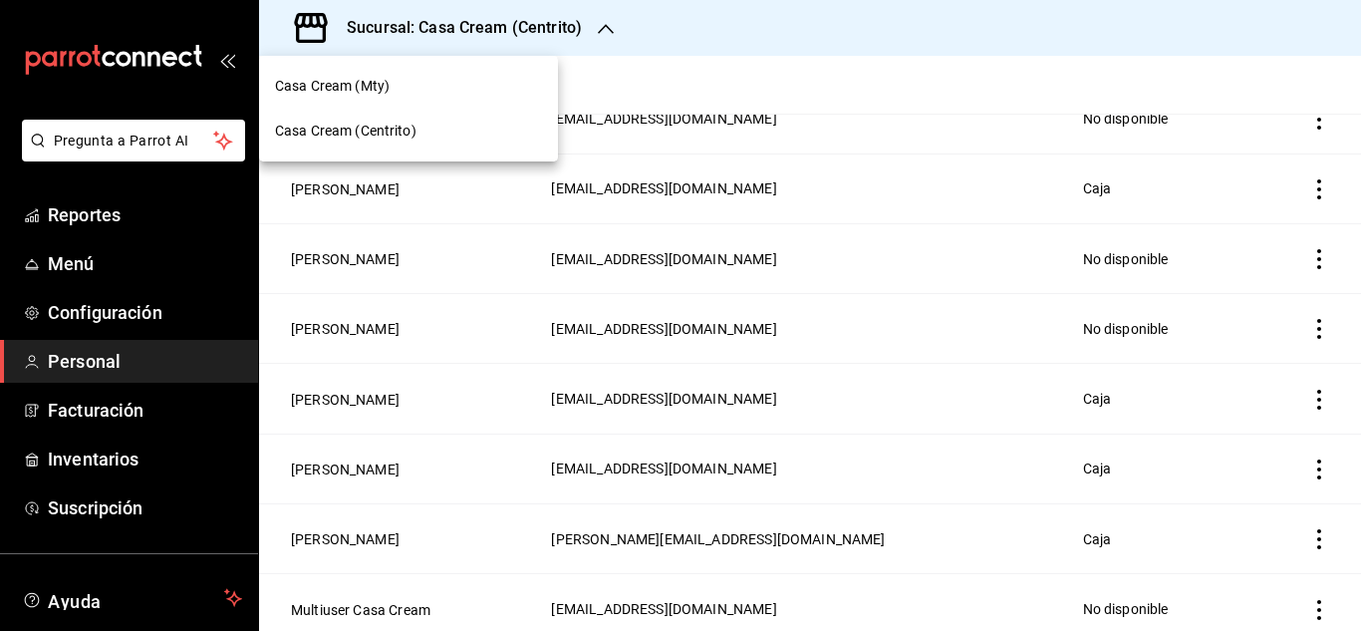
click at [382, 101] on div "Casa Cream (Mty)" at bounding box center [408, 86] width 299 height 45
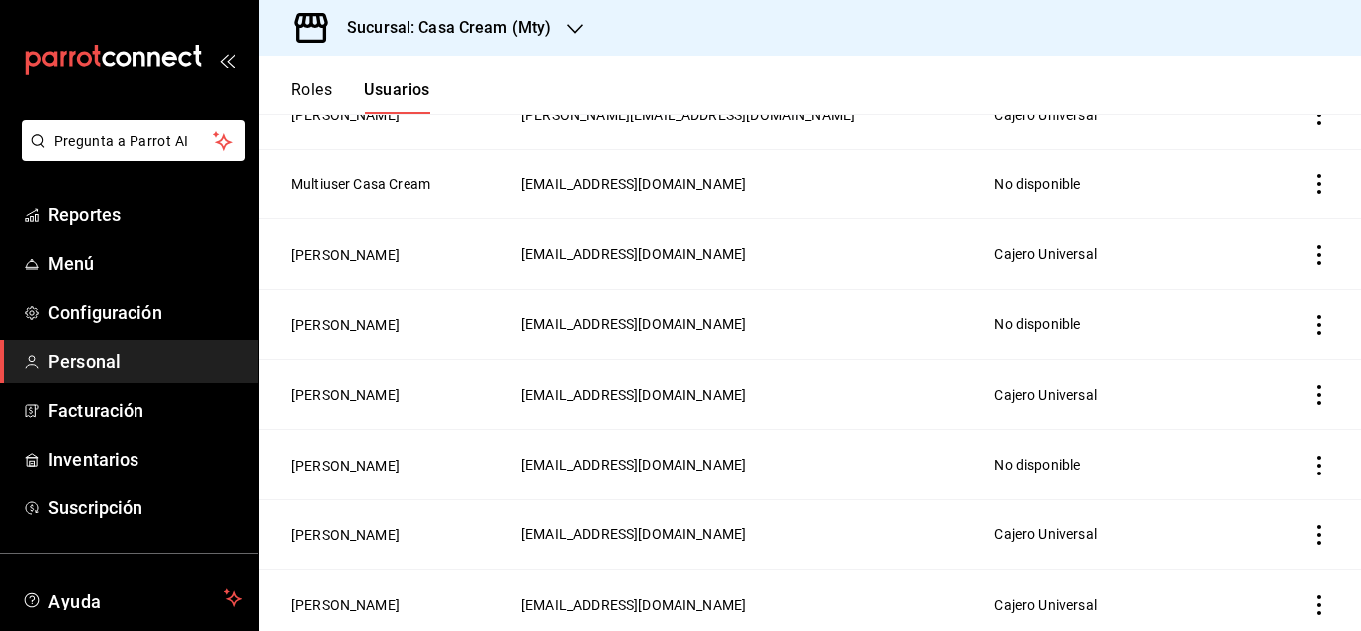
scroll to position [442, 0]
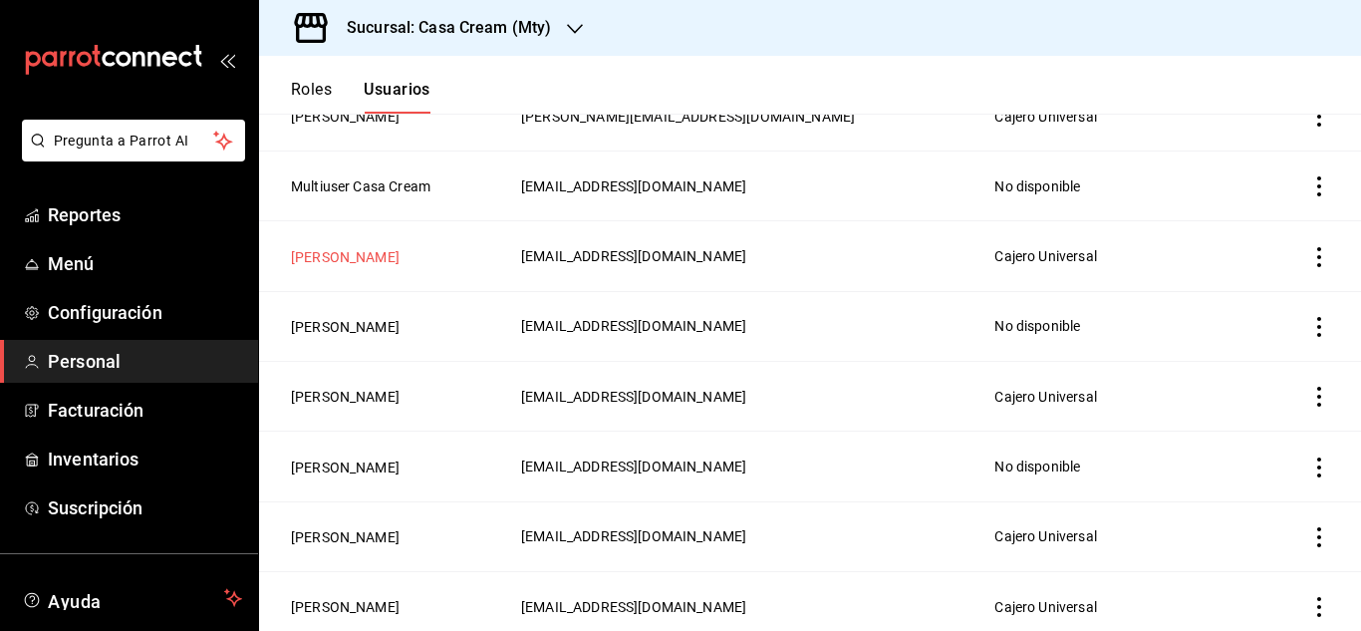
click at [336, 258] on button "Fernanda Yacuta" at bounding box center [345, 257] width 109 height 20
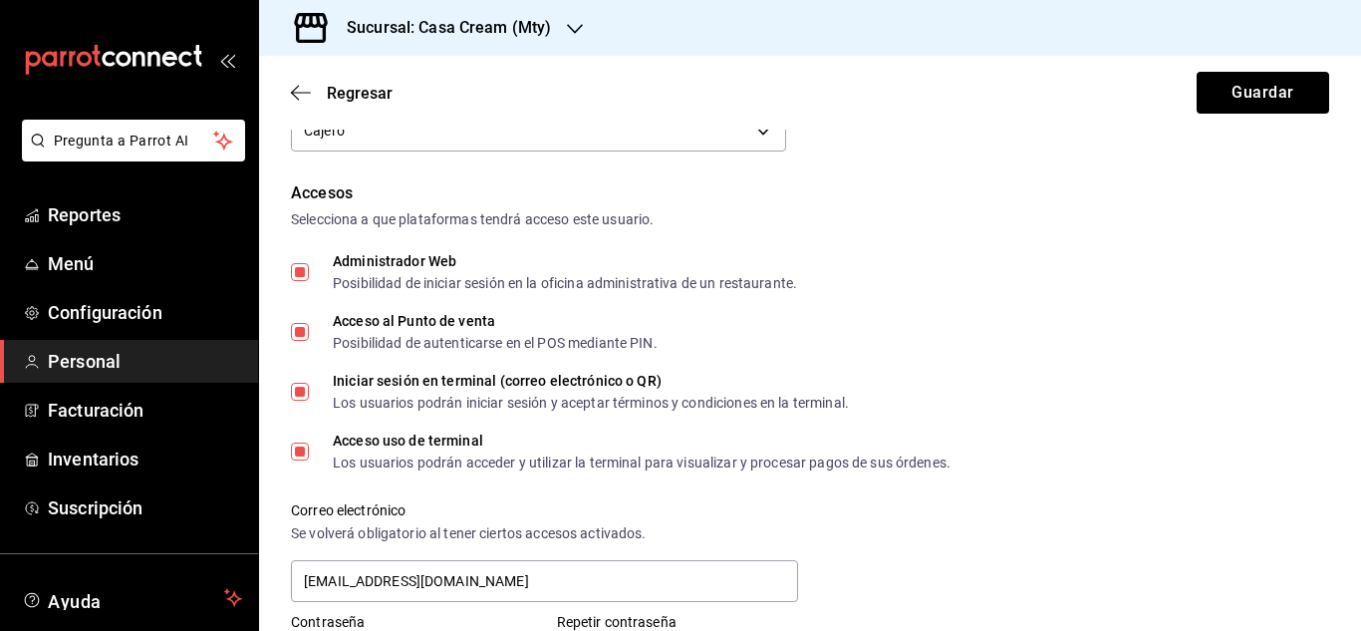
scroll to position [405, 0]
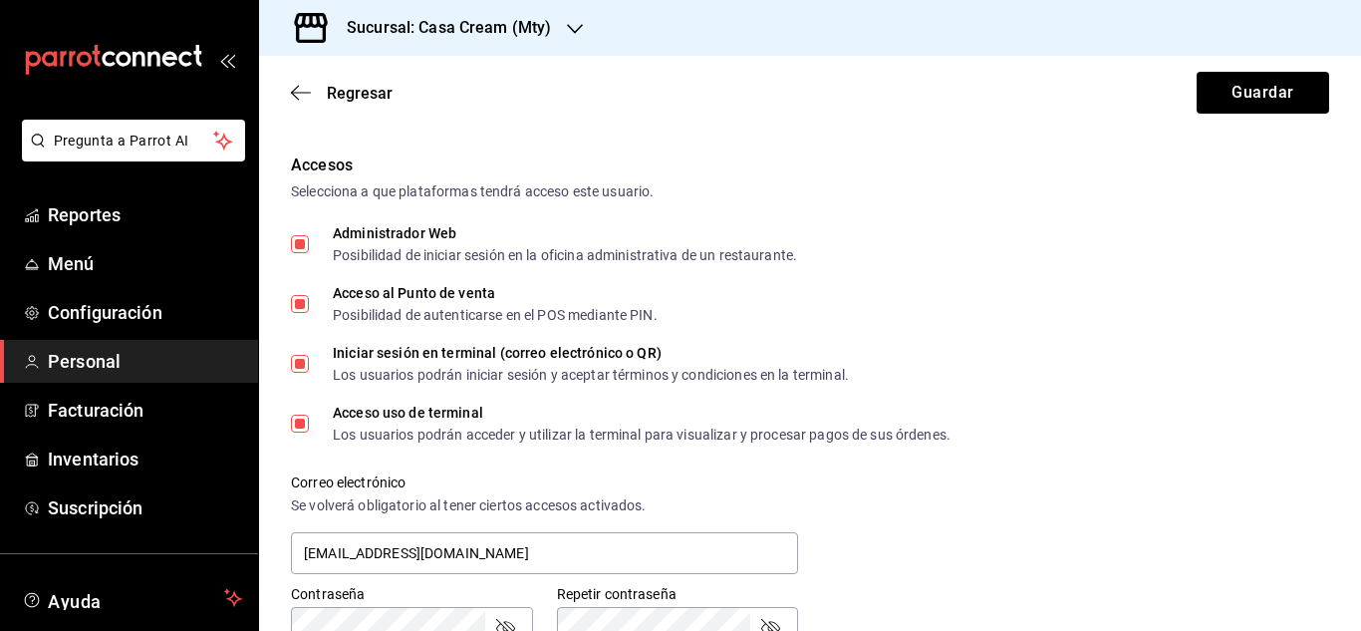
click at [299, 245] on input "Administrador Web Posibilidad de iniciar sesión en la oficina administrativa de…" at bounding box center [300, 244] width 18 height 18
checkbox input "false"
click at [297, 92] on icon "button" at bounding box center [301, 93] width 20 height 18
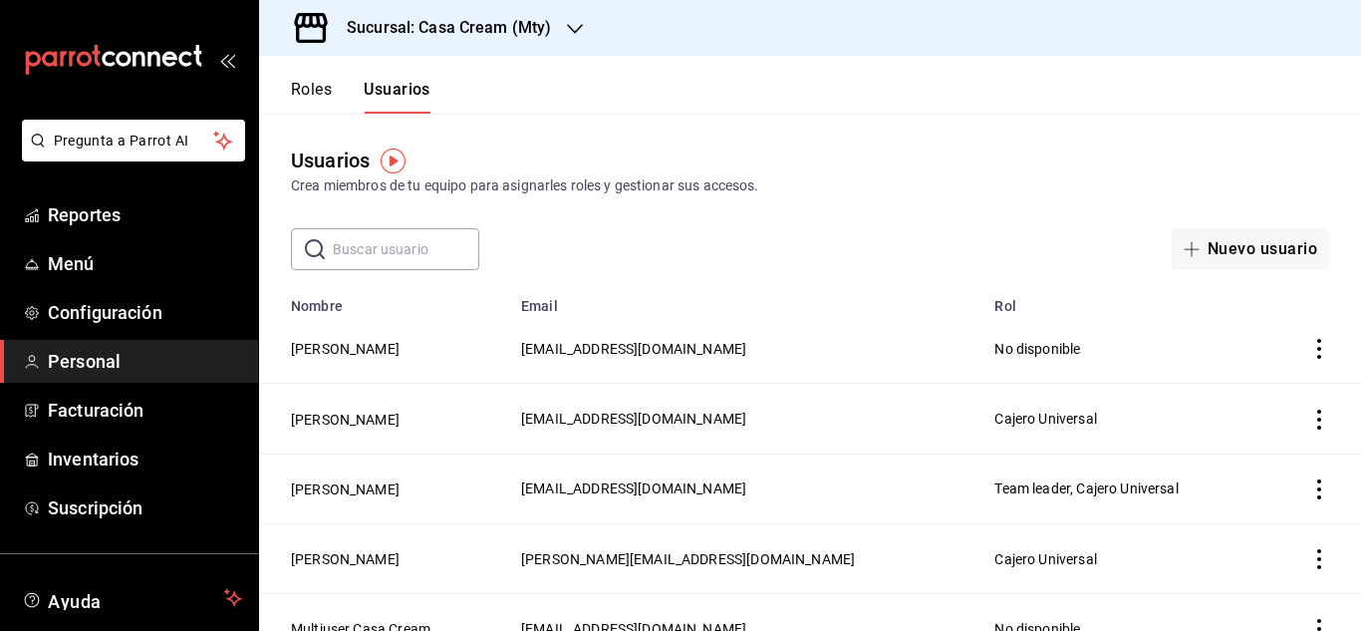
click at [309, 100] on button "Roles" at bounding box center [311, 97] width 41 height 34
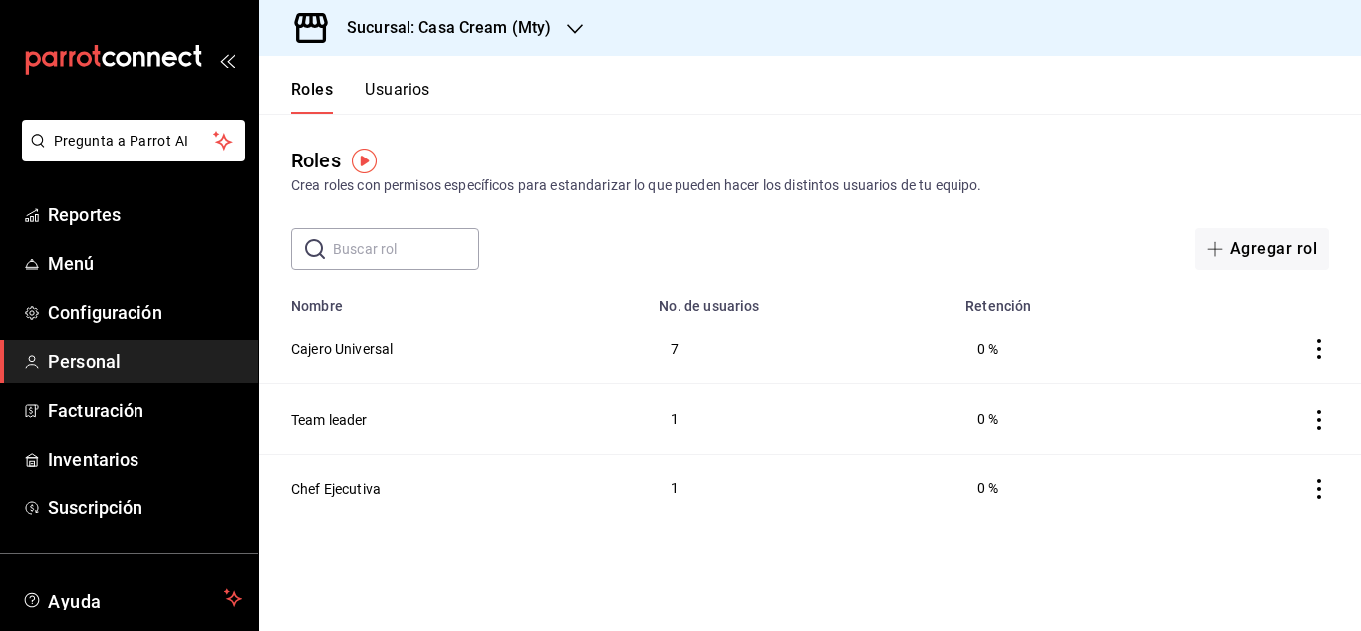
click at [706, 251] on div "​ ​ Agregar rol" at bounding box center [810, 249] width 1102 height 42
click at [403, 92] on button "Usuarios" at bounding box center [398, 97] width 66 height 34
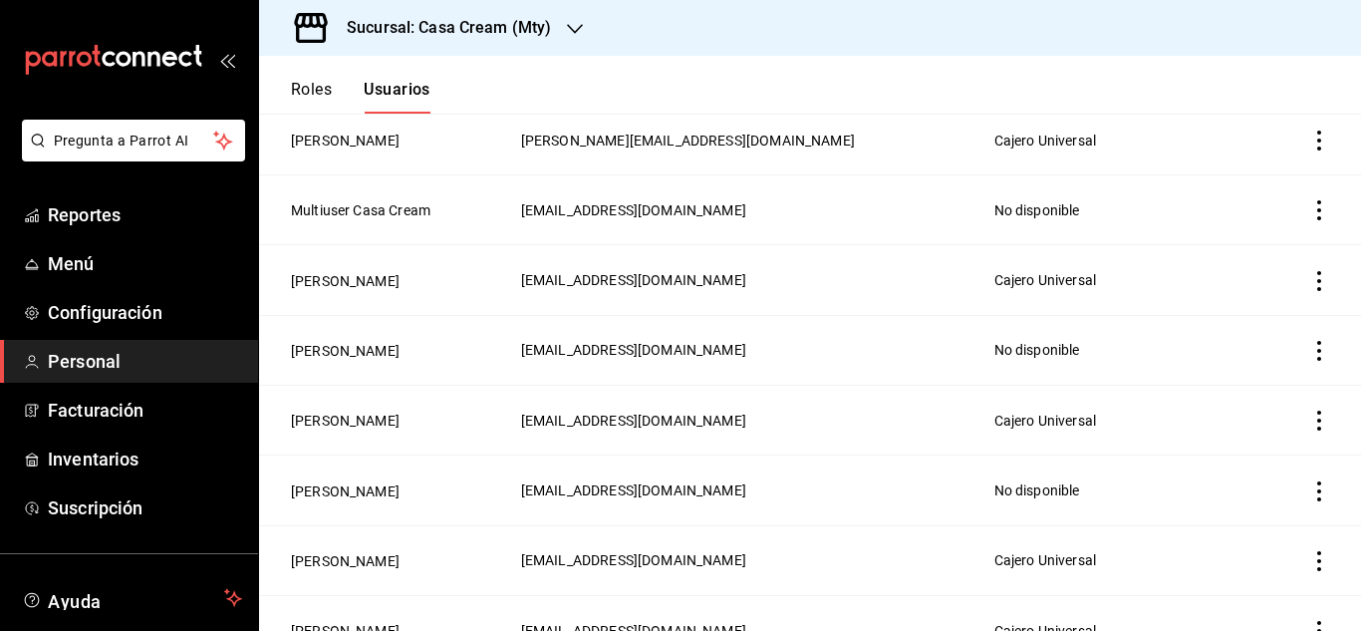
scroll to position [407, 0]
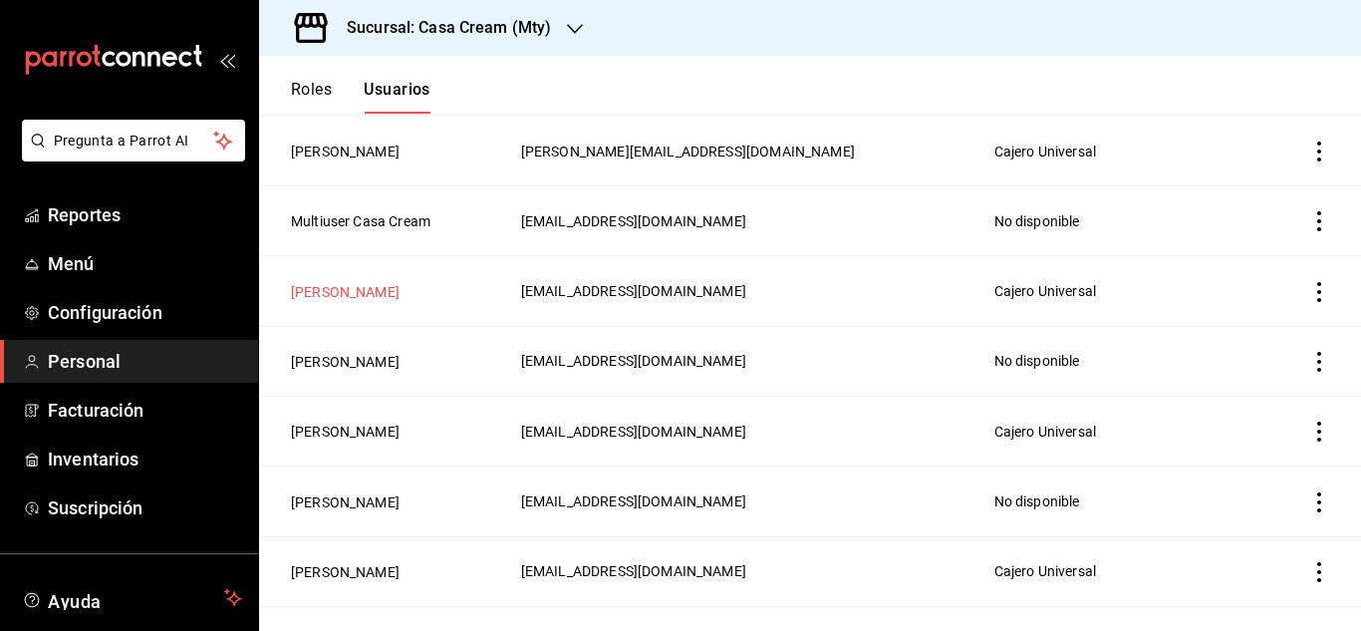
click at [339, 292] on button "Fernanda Yacuta" at bounding box center [345, 292] width 109 height 20
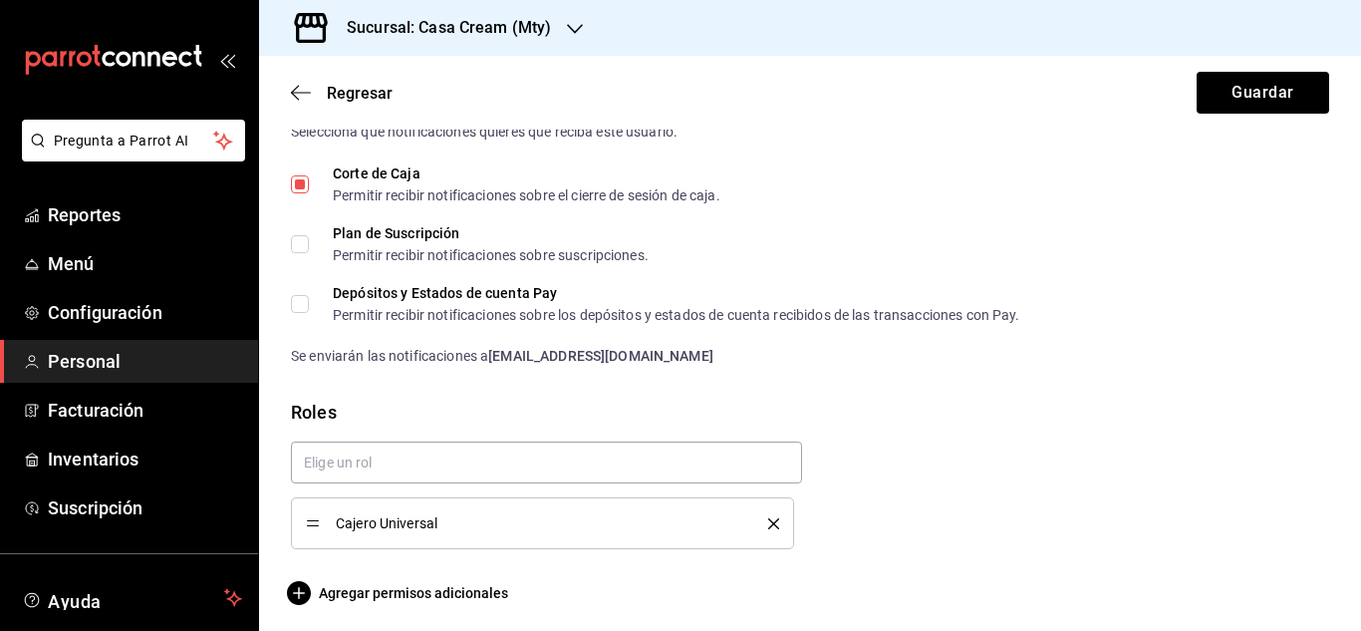
scroll to position [1072, 0]
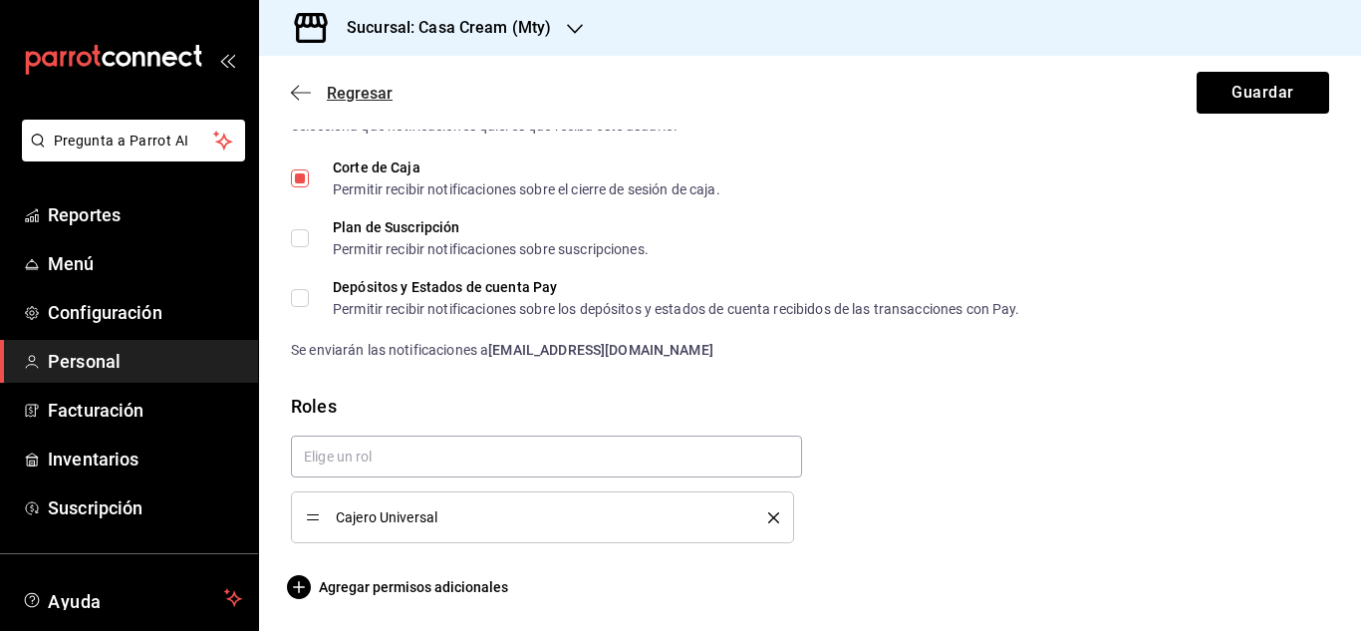
click at [297, 92] on icon "button" at bounding box center [301, 93] width 20 height 18
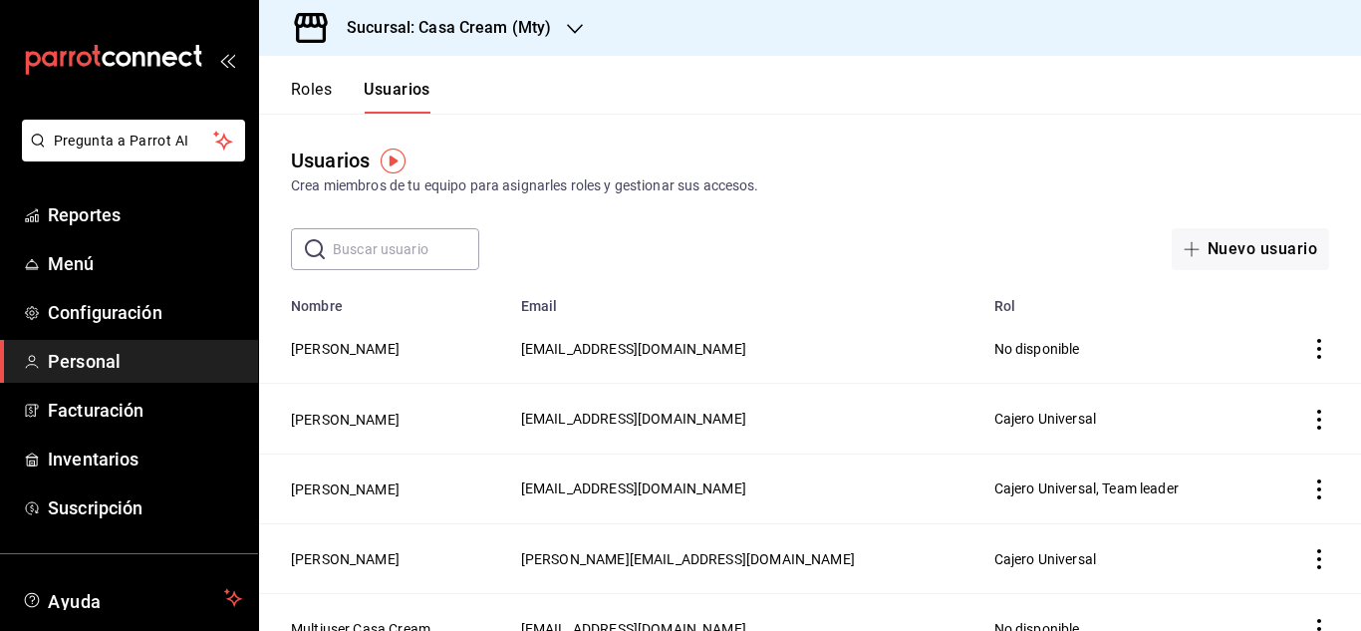
click at [560, 29] on div "Sucursal: Casa Cream (Mty)" at bounding box center [433, 28] width 316 height 56
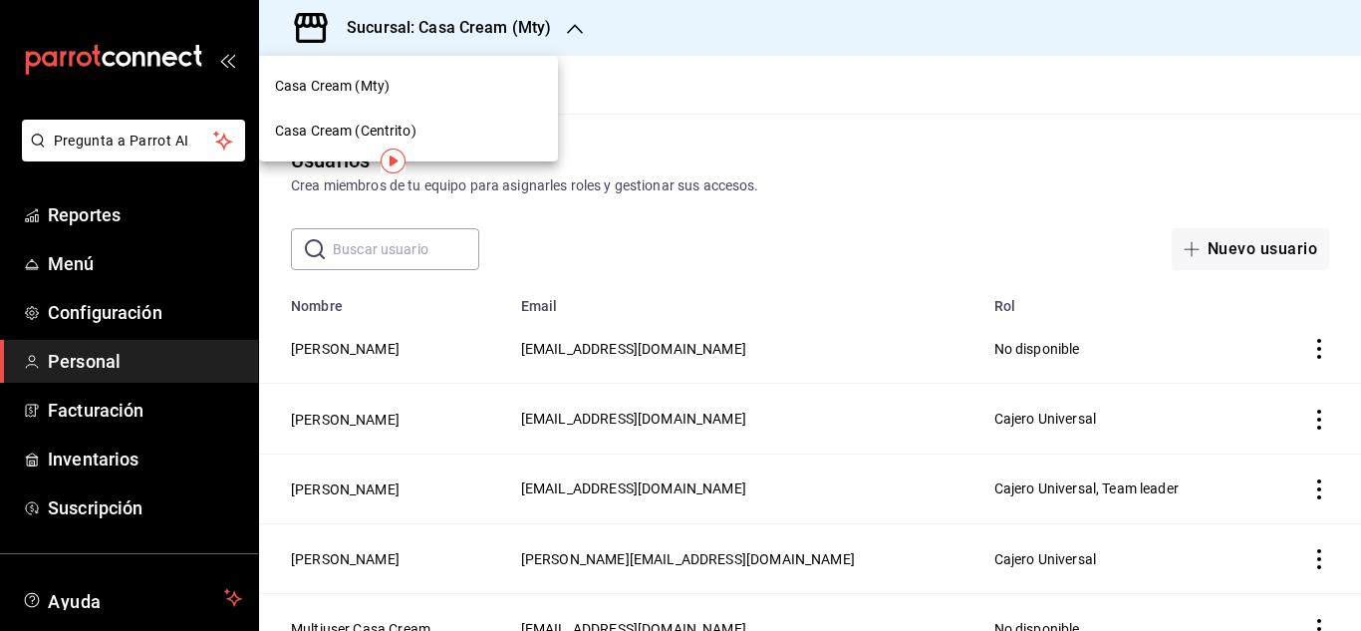
click at [368, 120] on div "Casa Cream (Centrito)" at bounding box center [408, 131] width 299 height 45
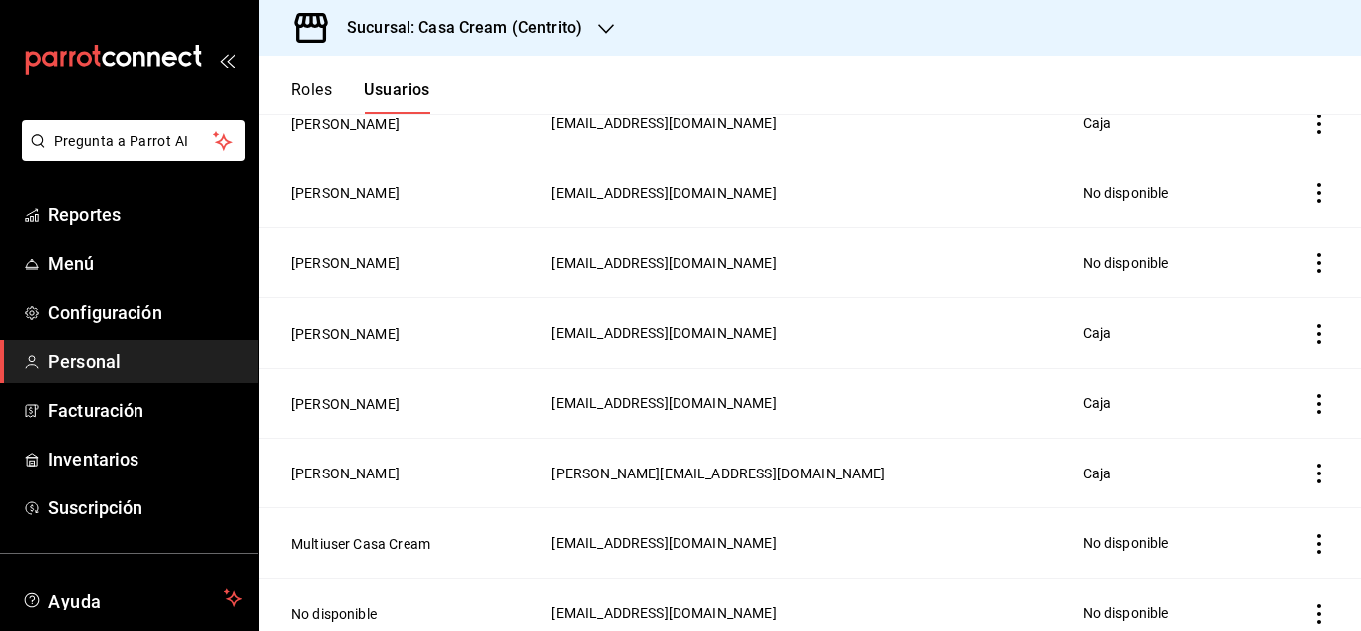
scroll to position [442, 0]
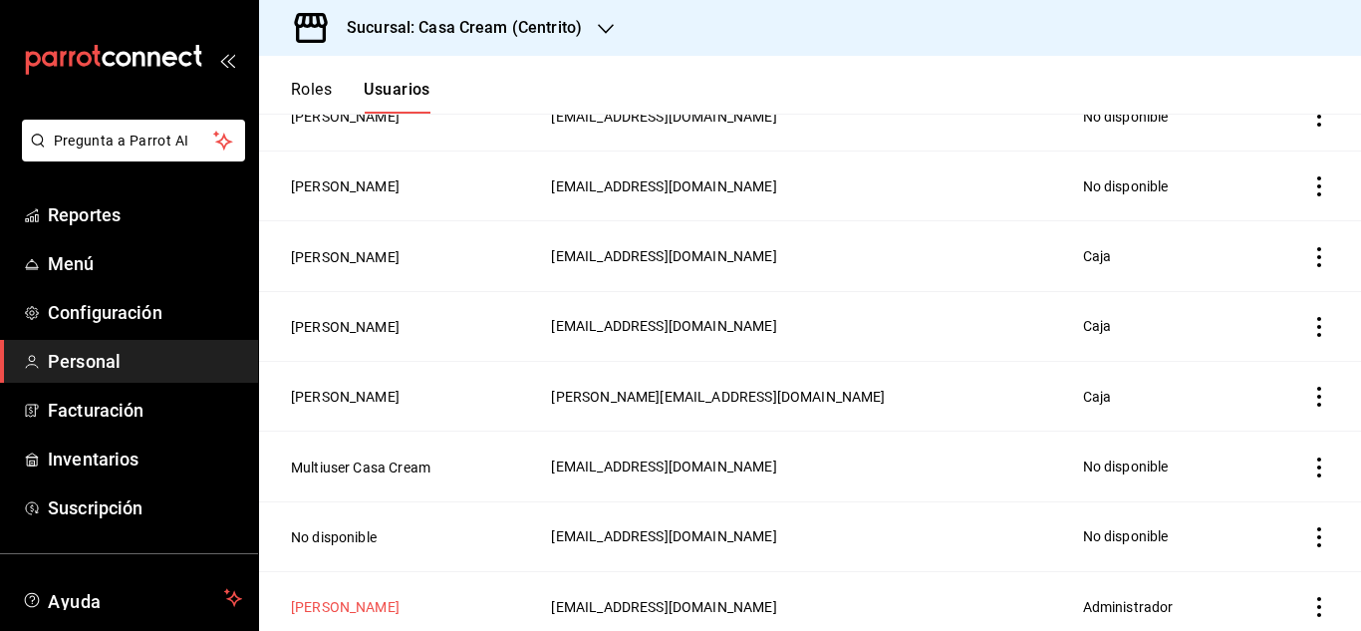
click at [329, 597] on button "Ale Hambleton" at bounding box center [345, 607] width 109 height 20
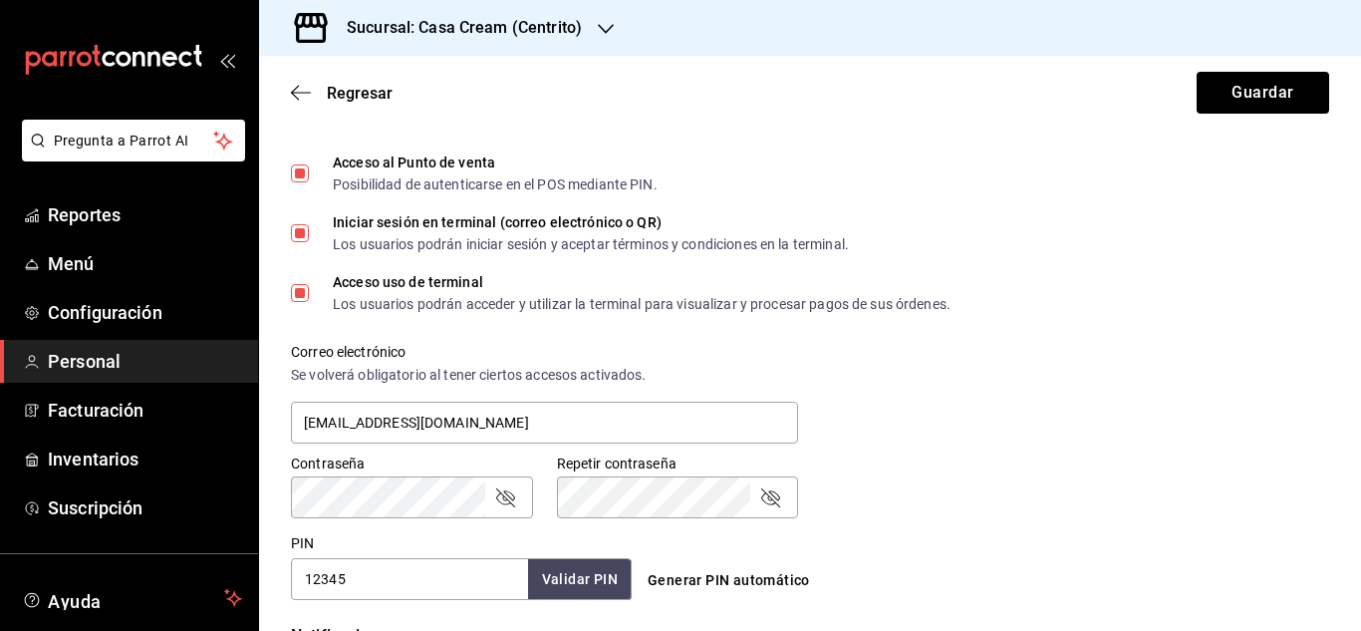
scroll to position [567, 0]
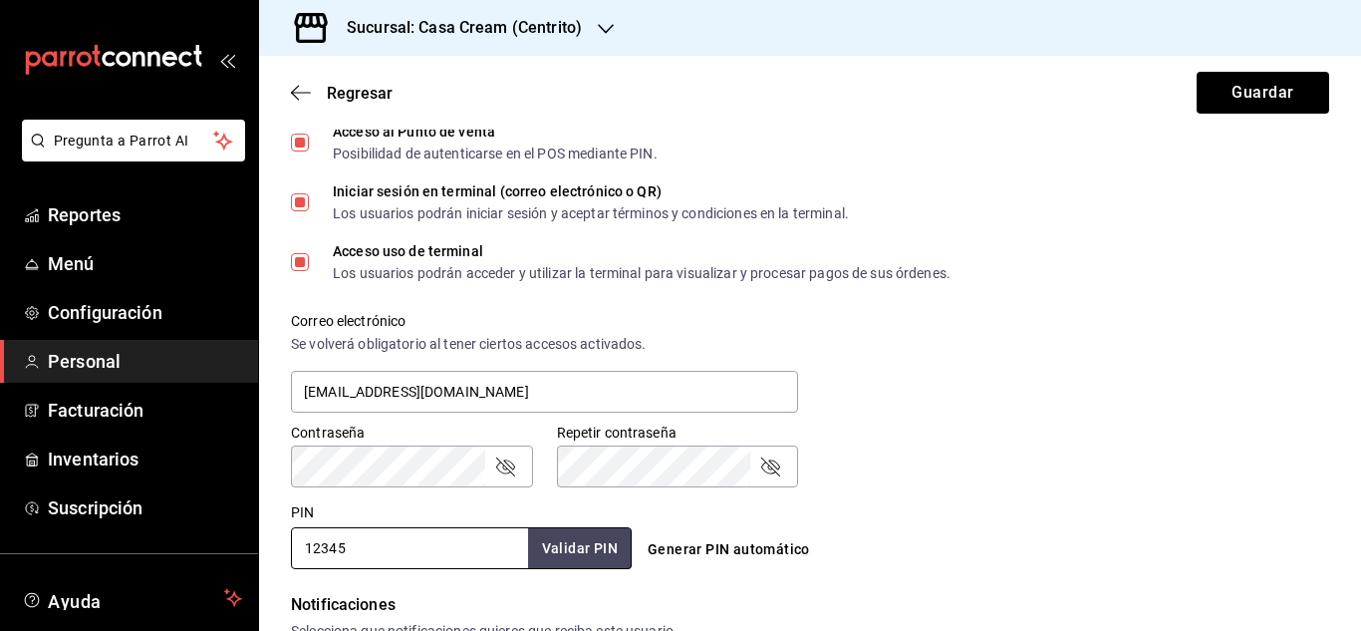
drag, startPoint x: 327, startPoint y: 551, endPoint x: 237, endPoint y: 571, distance: 91.9
click at [237, 571] on div "Pregunta a Parrot AI Reportes Menú Configuración Personal Facturación Inventari…" at bounding box center [680, 315] width 1361 height 631
type input "6789"
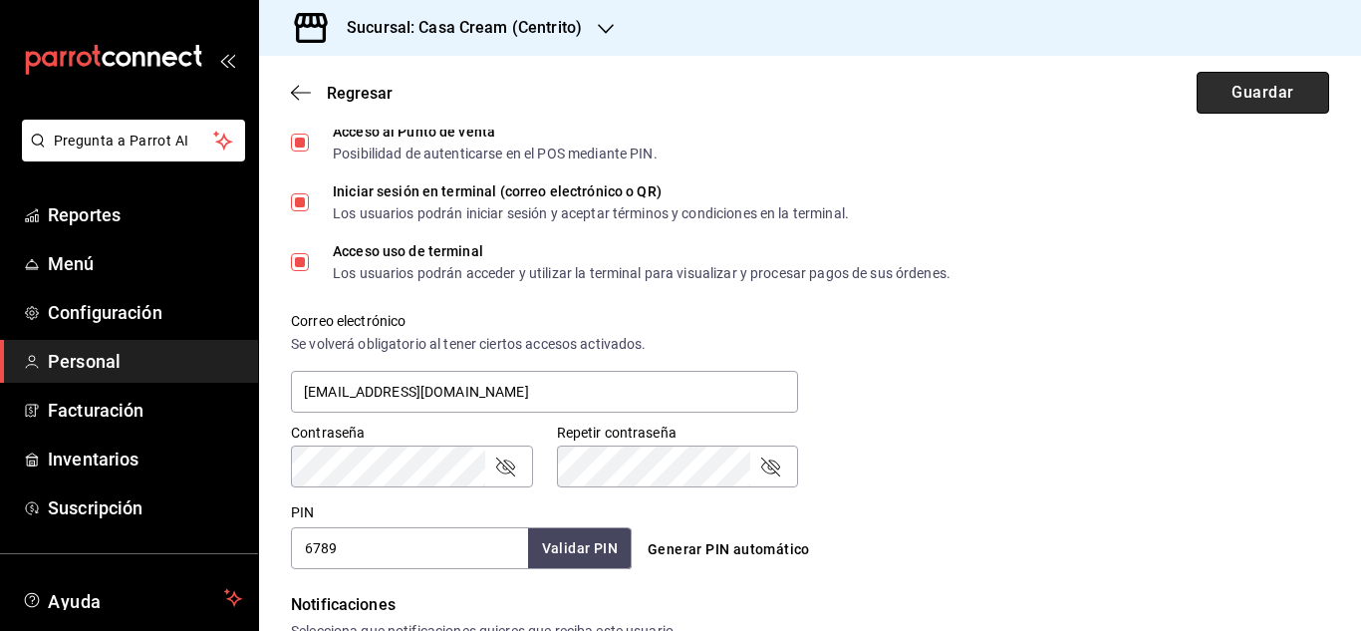
click at [1267, 92] on button "Guardar" at bounding box center [1263, 93] width 133 height 42
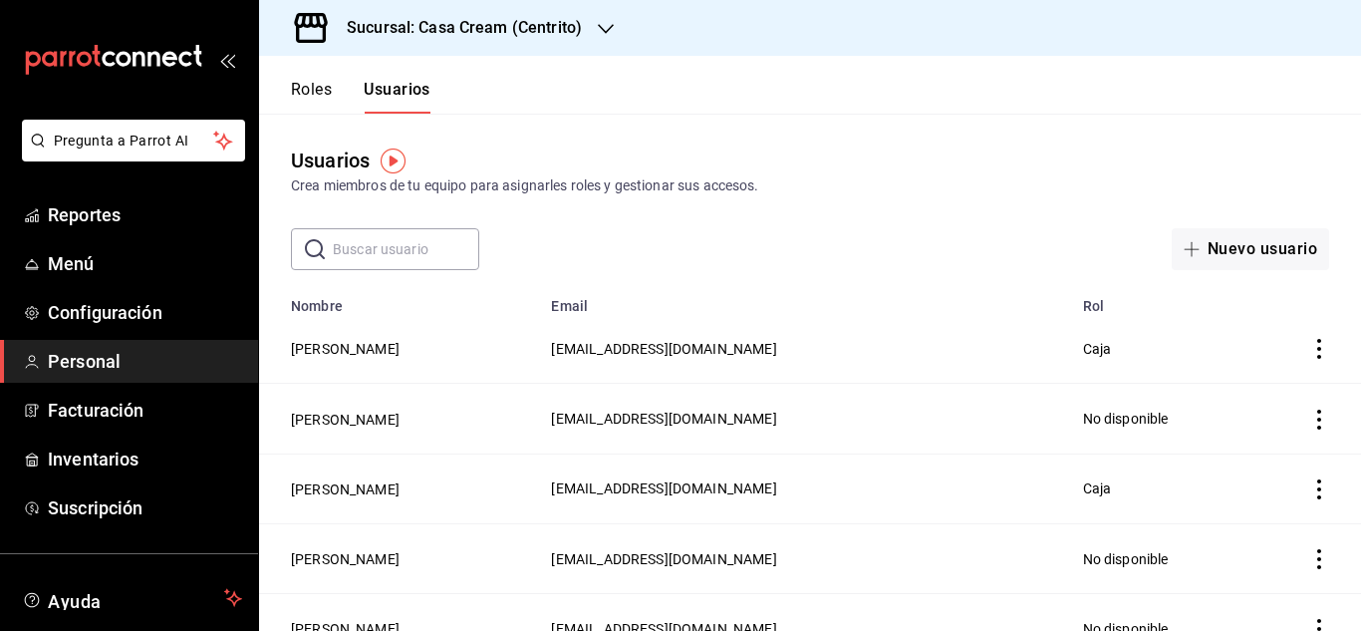
click at [507, 32] on h3 "Sucursal: Casa Cream (Centrito)" at bounding box center [456, 28] width 251 height 24
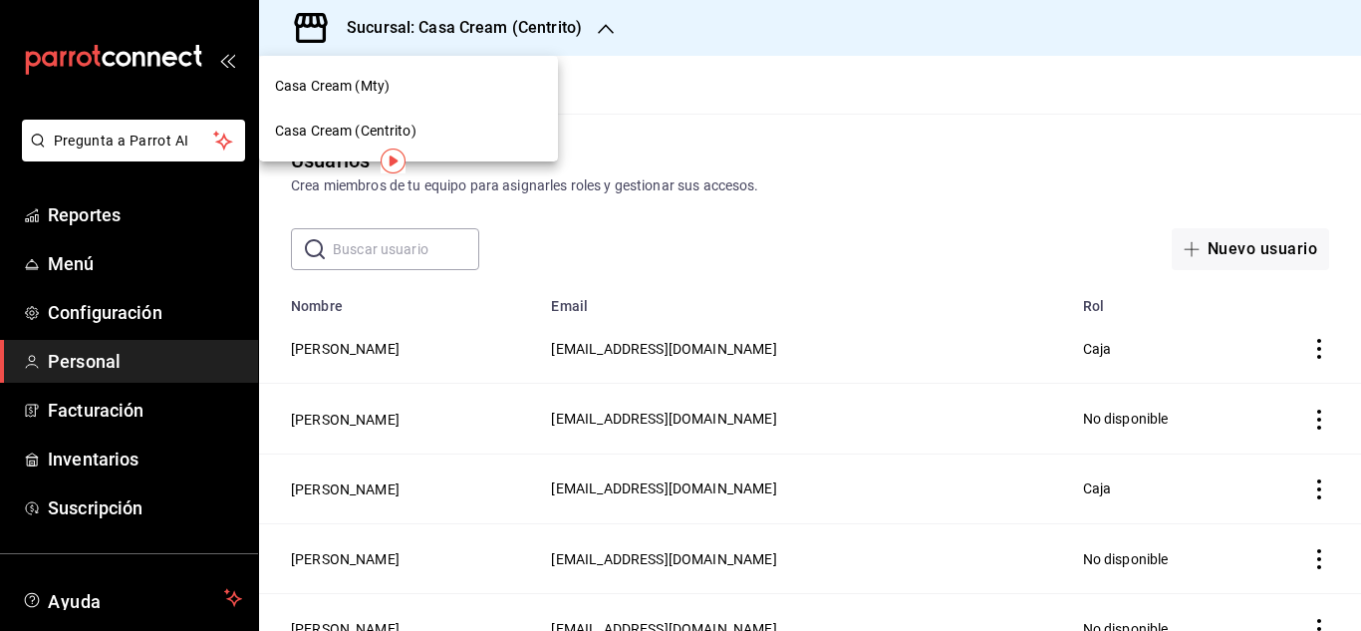
click at [858, 104] on div at bounding box center [680, 315] width 1361 height 631
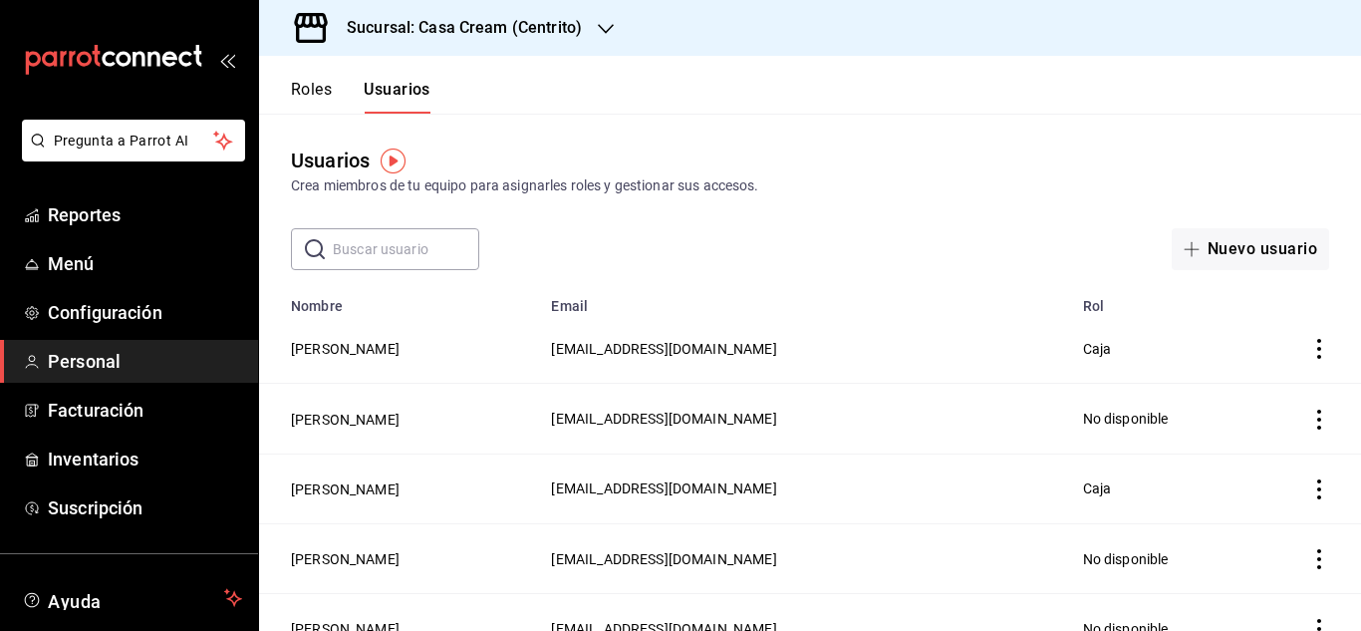
click at [565, 17] on h3 "Sucursal: Casa Cream (Centrito)" at bounding box center [456, 28] width 251 height 24
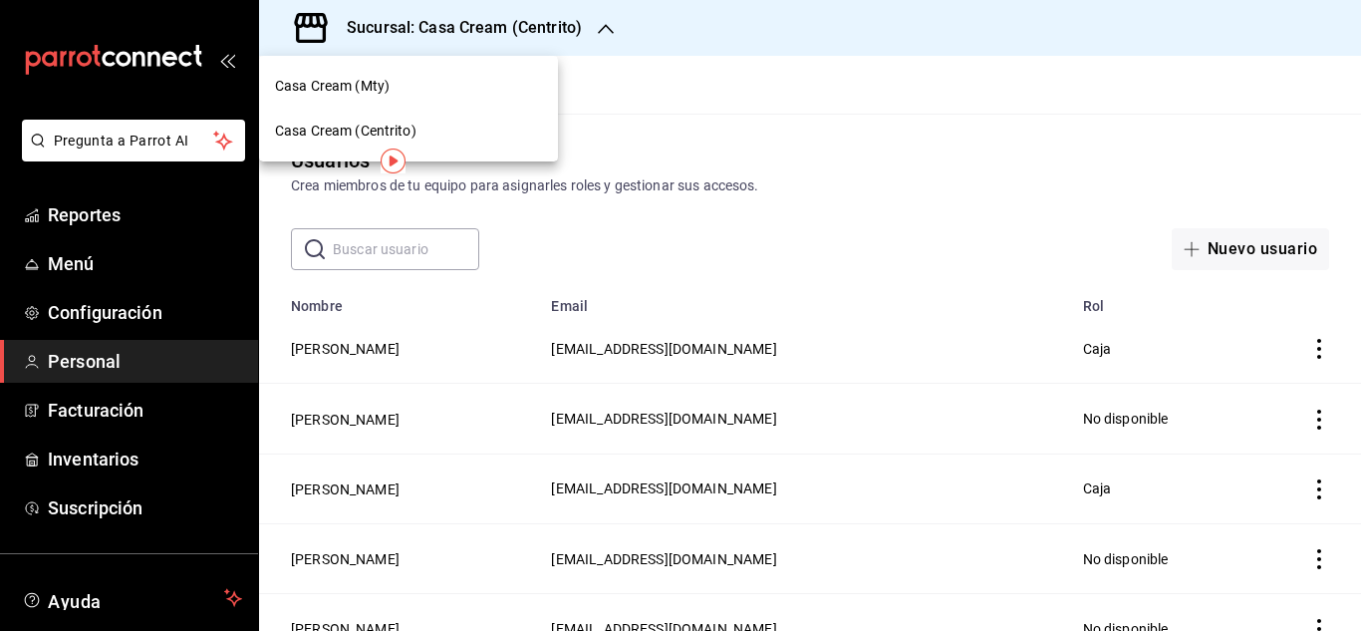
click at [405, 79] on div "Casa Cream (Mty)" at bounding box center [408, 86] width 267 height 21
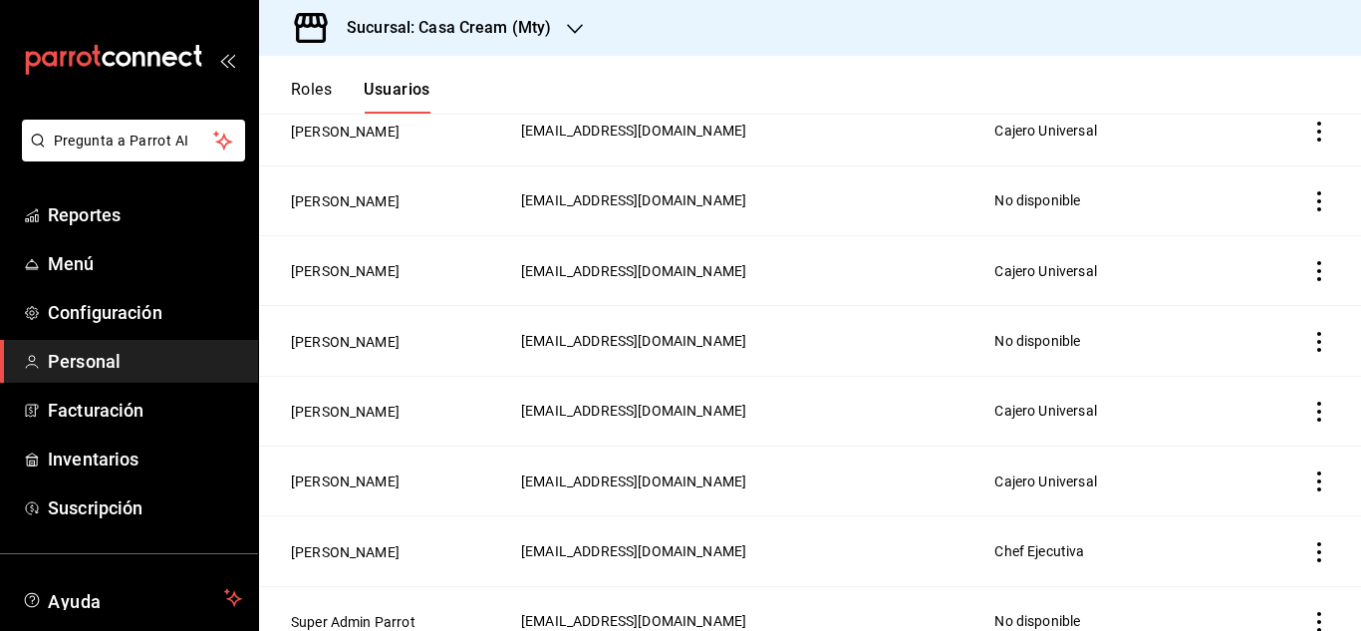
scroll to position [581, 0]
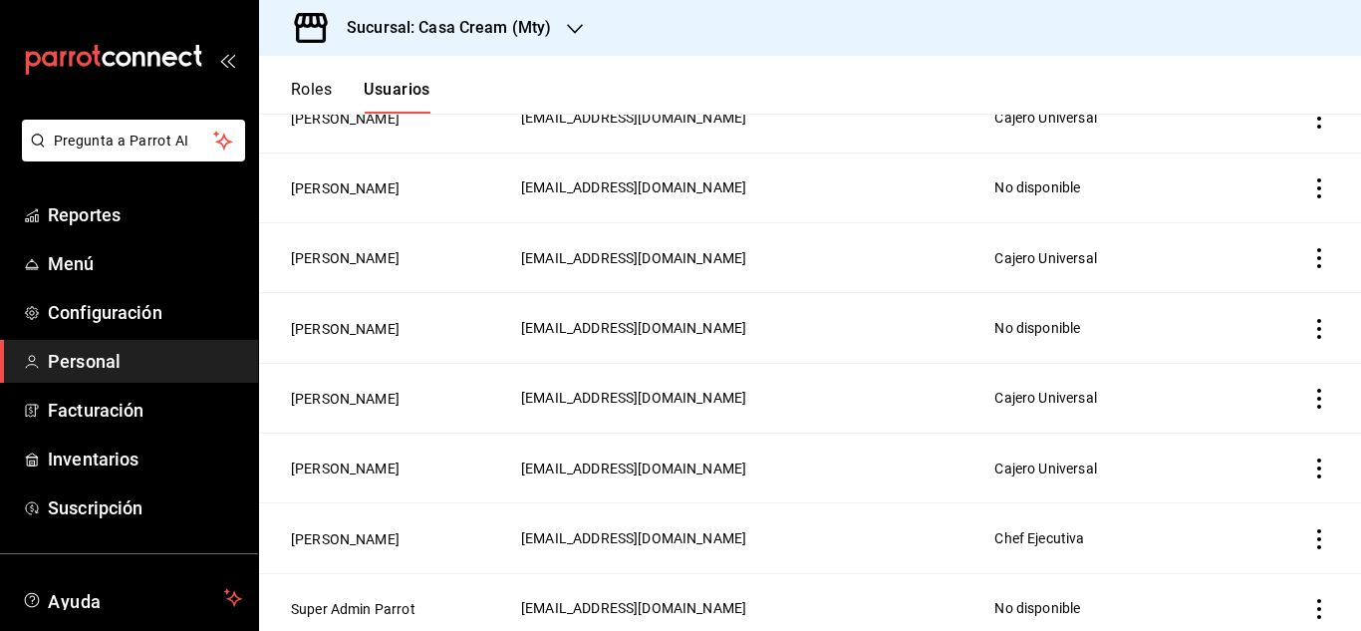
click at [1180, 414] on td "Cajero Universal" at bounding box center [1122, 398] width 281 height 70
